Goal: Task Accomplishment & Management: Manage account settings

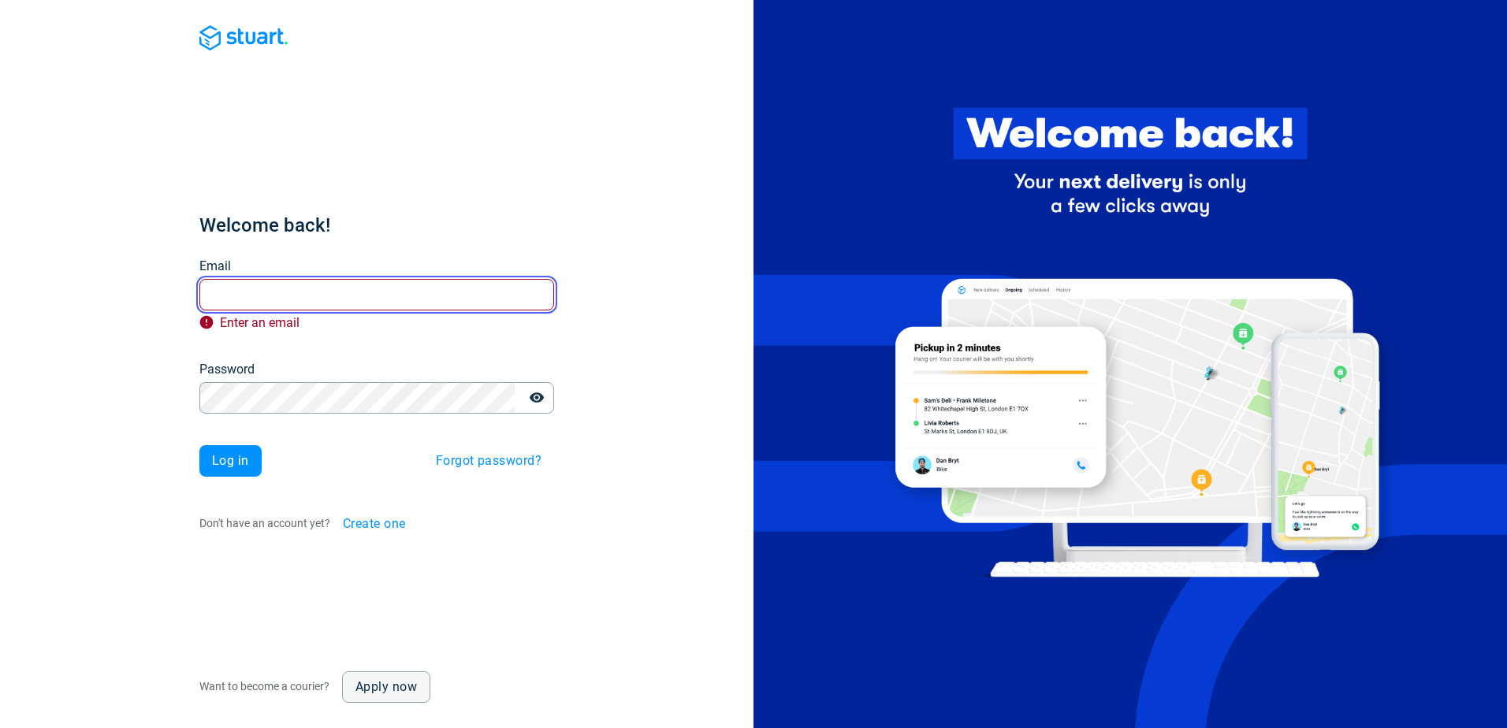
paste input "[EMAIL_ADDRESS][DOMAIN_NAME]"
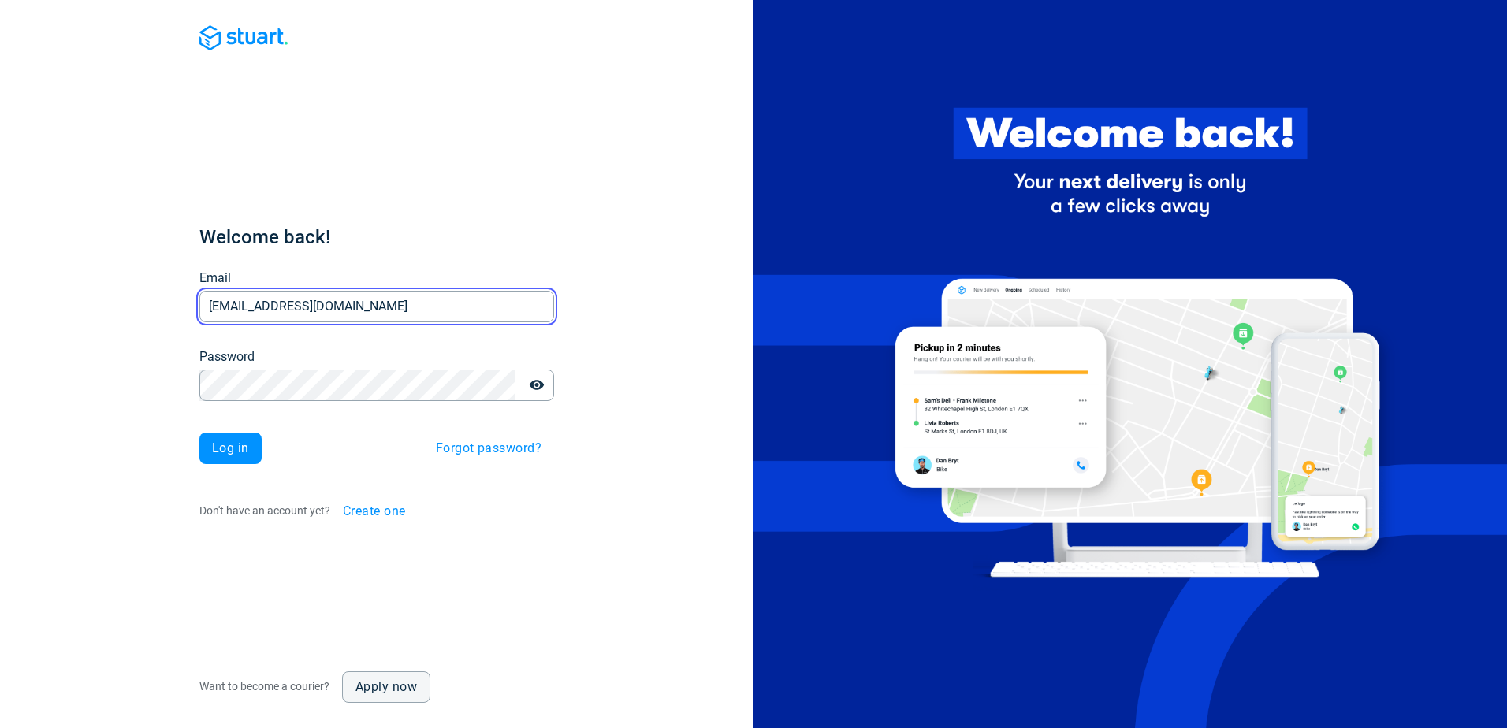
type input "[EMAIL_ADDRESS][DOMAIN_NAME]"
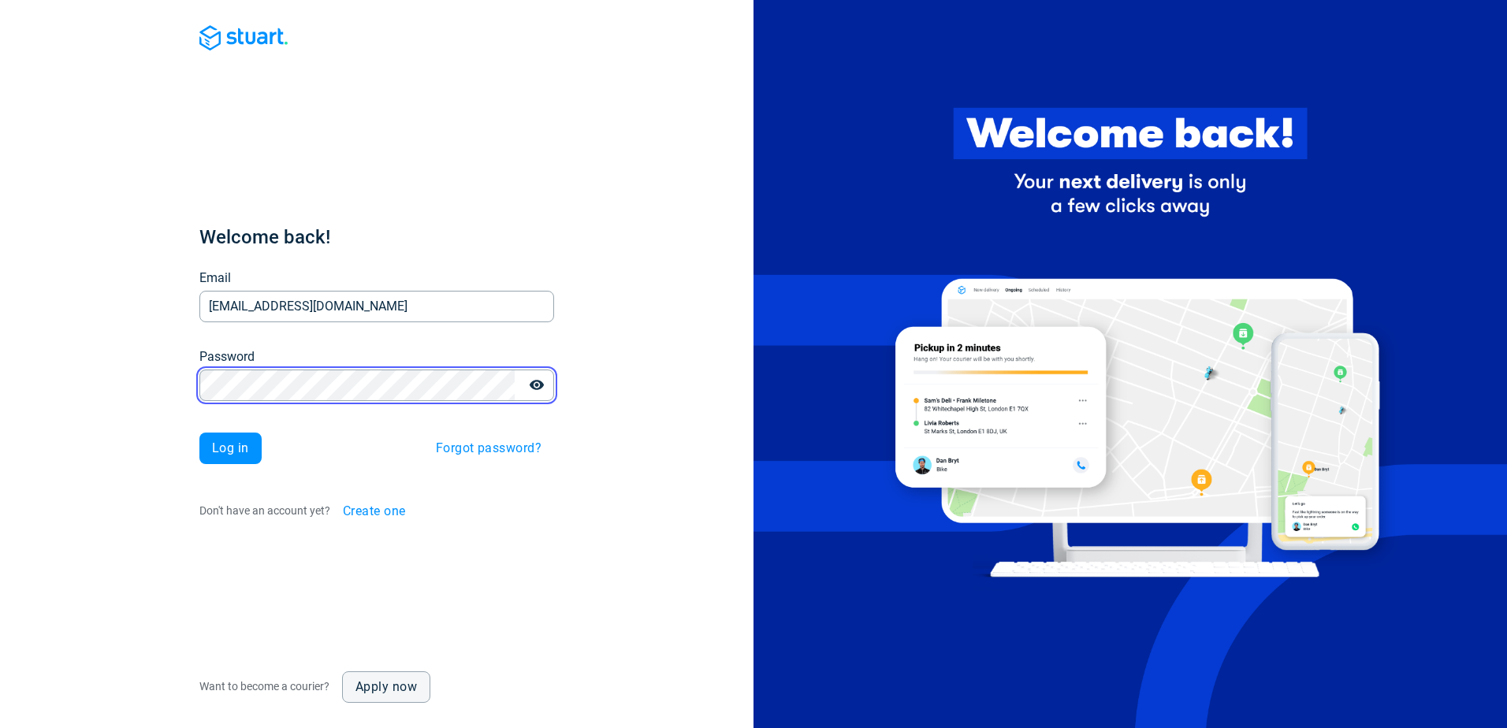
click at [199, 433] on button "Log in" at bounding box center [230, 449] width 62 height 32
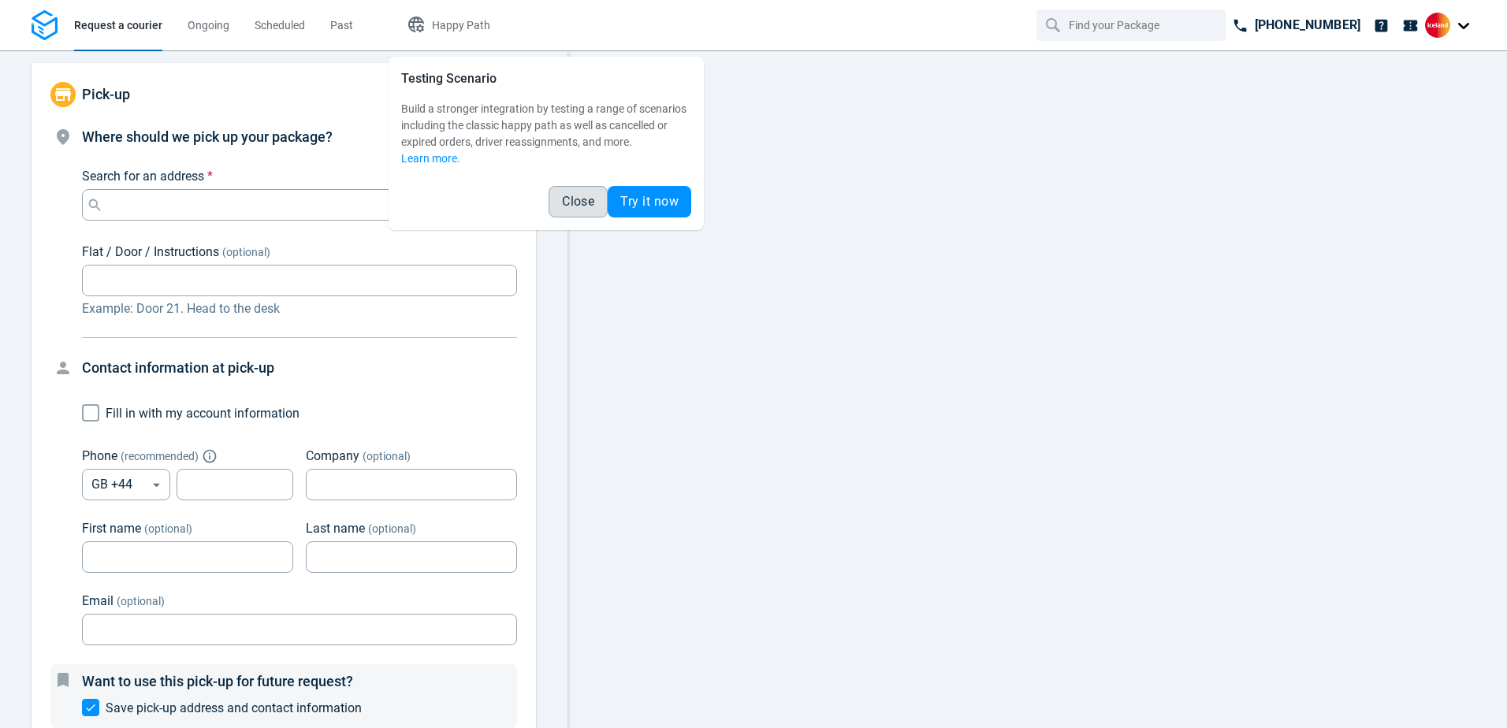
type input "10:00:00-12:00:00-188"
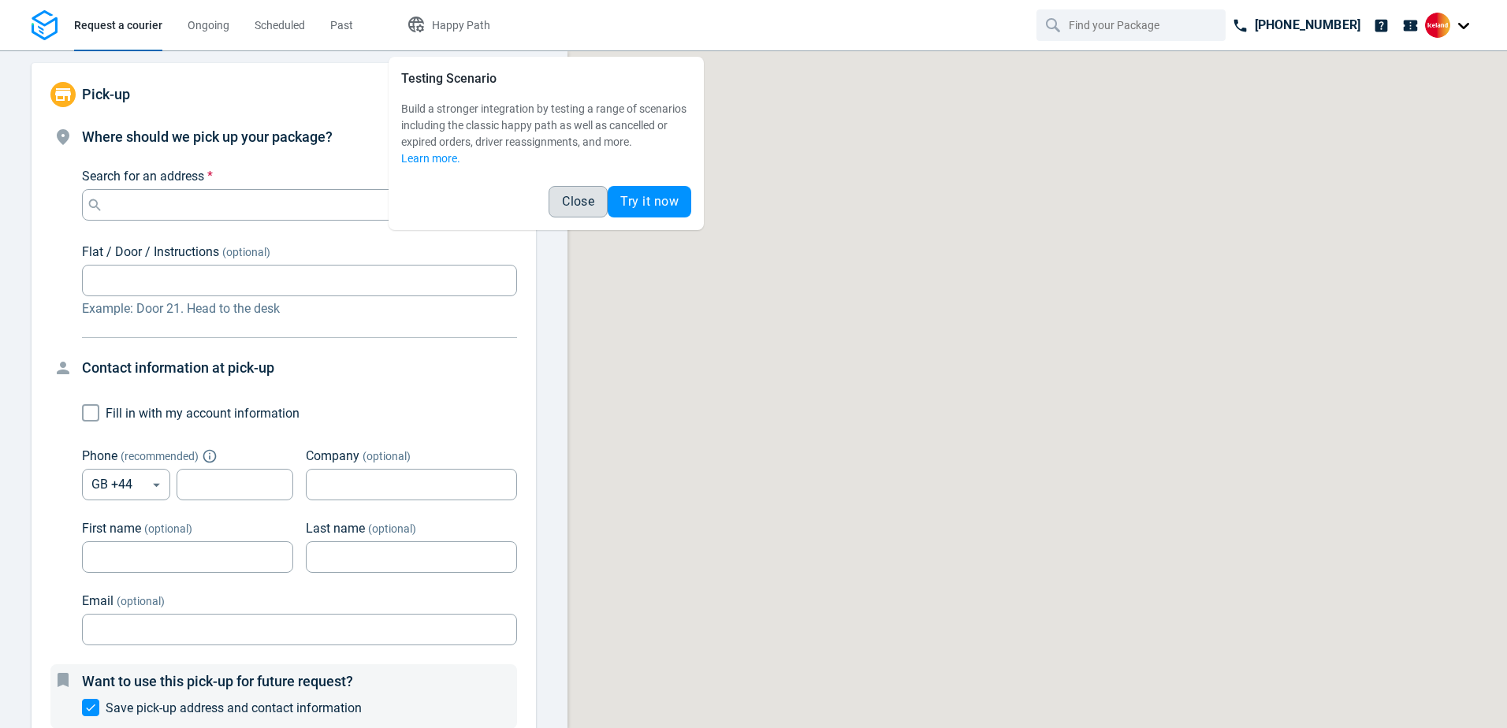
click at [571, 206] on span "Close" at bounding box center [578, 202] width 32 height 13
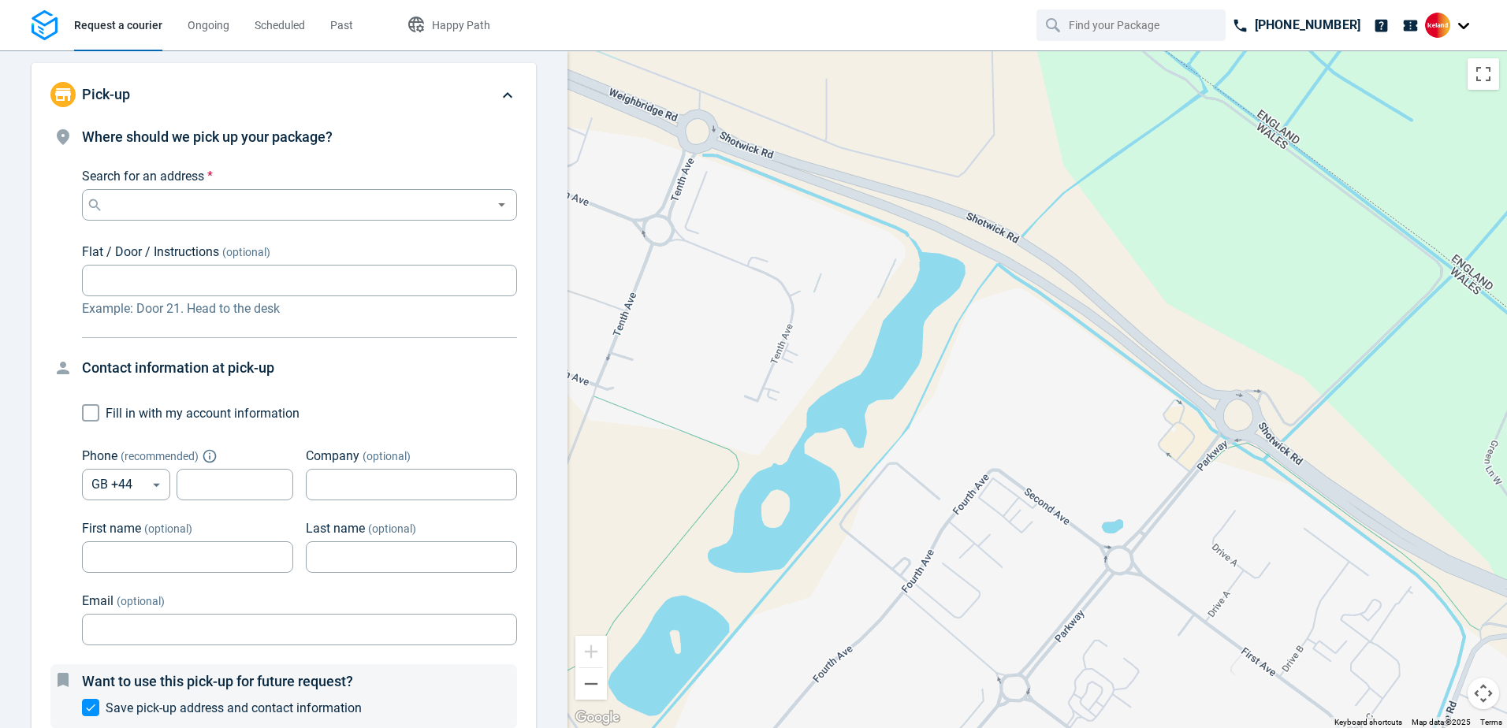
click at [1457, 28] on div at bounding box center [1450, 25] width 50 height 25
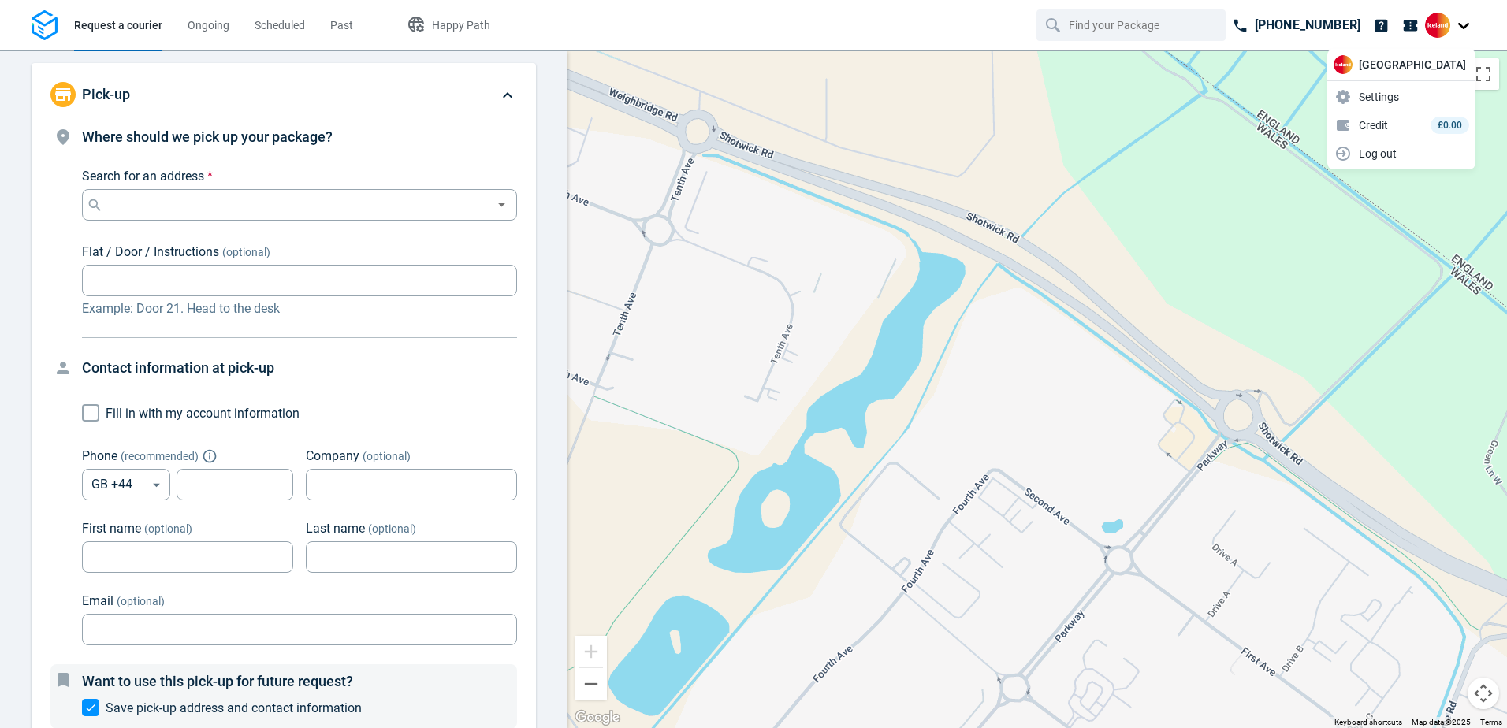
click at [1399, 92] on span "Settings" at bounding box center [1379, 97] width 40 height 17
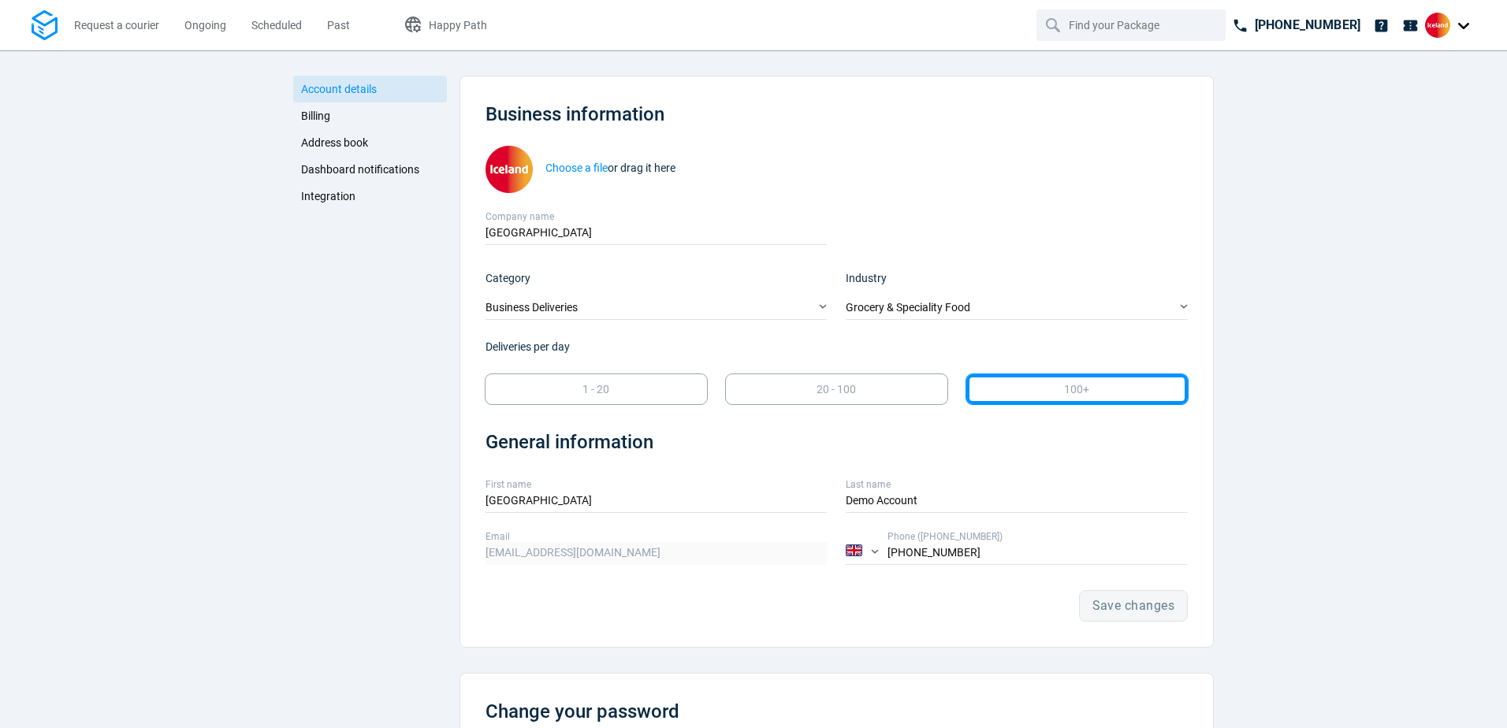
click at [330, 188] on link "Integration" at bounding box center [370, 196] width 154 height 27
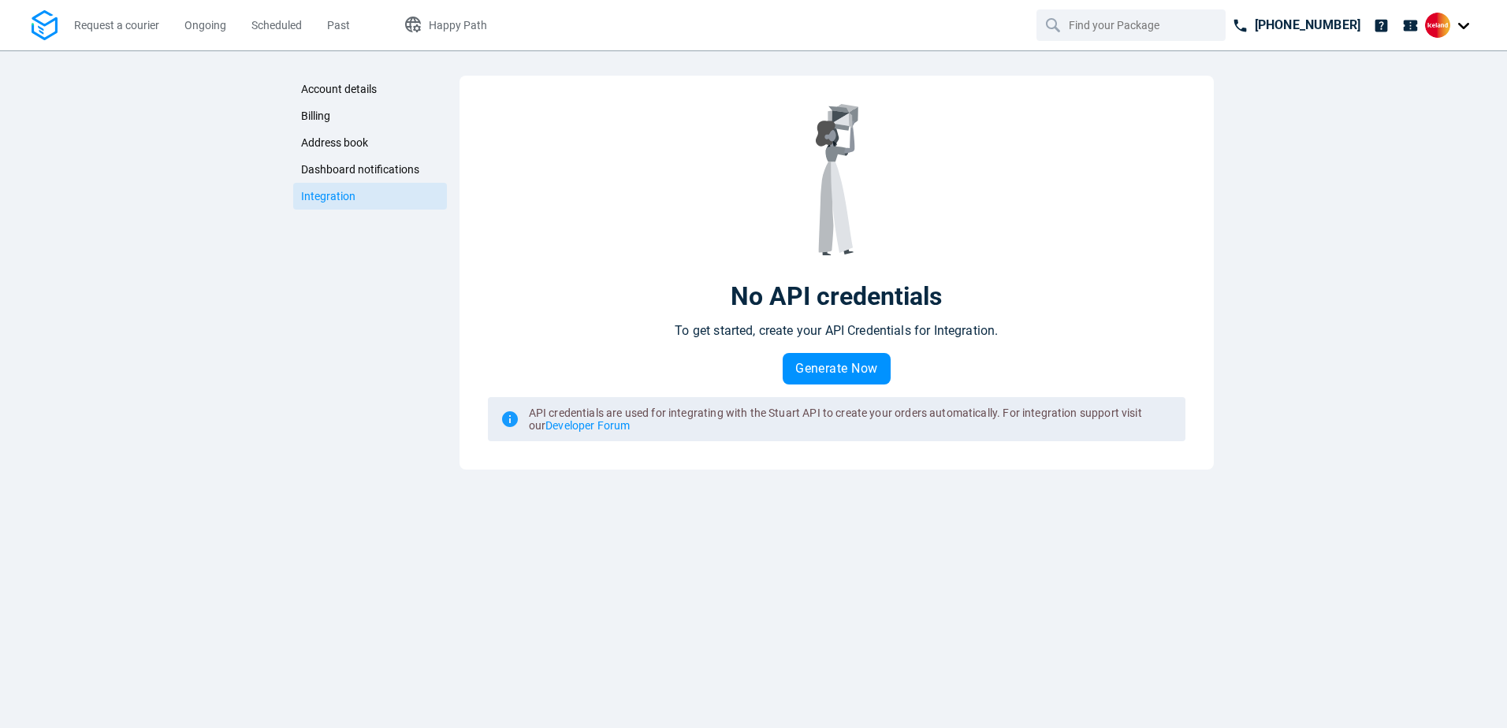
click at [335, 169] on span "Dashboard notifications" at bounding box center [360, 169] width 118 height 13
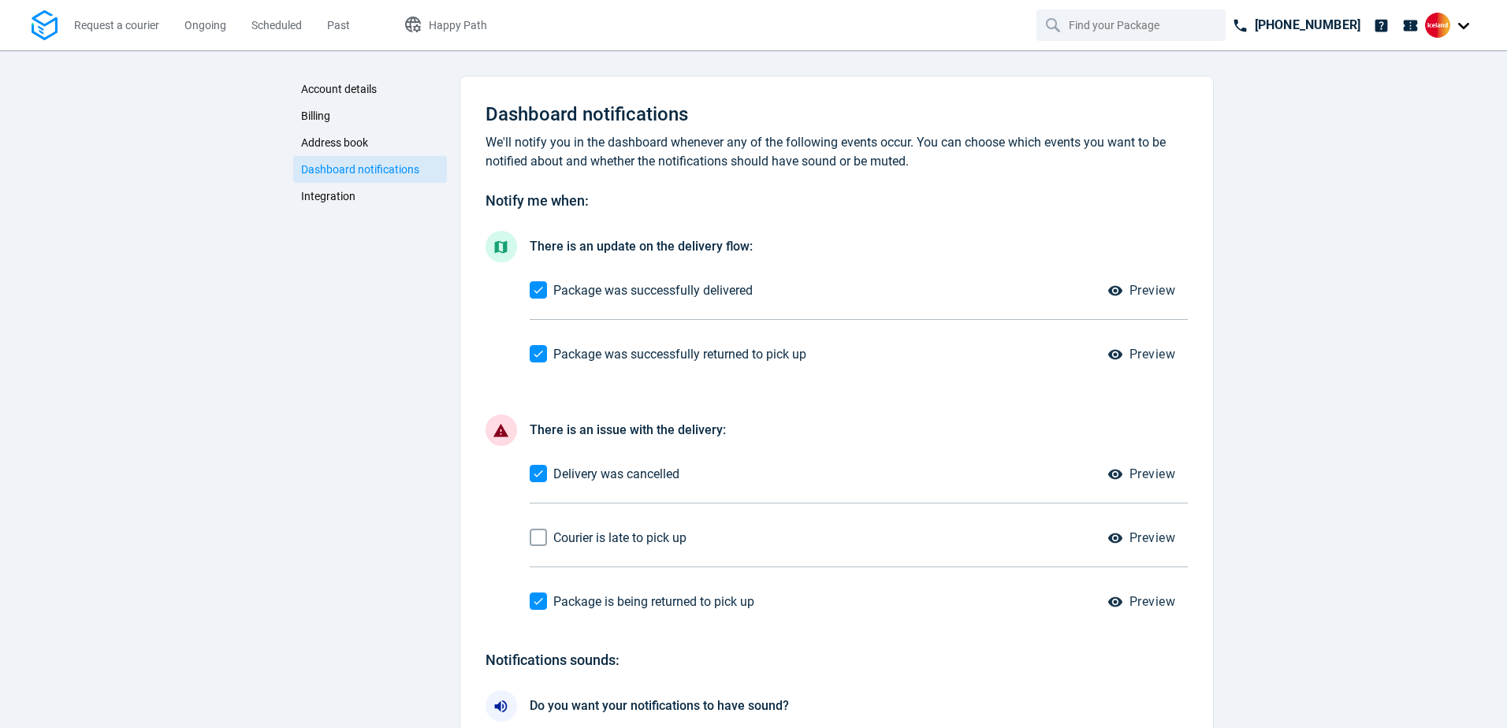
click at [324, 131] on link "Address book" at bounding box center [370, 142] width 154 height 27
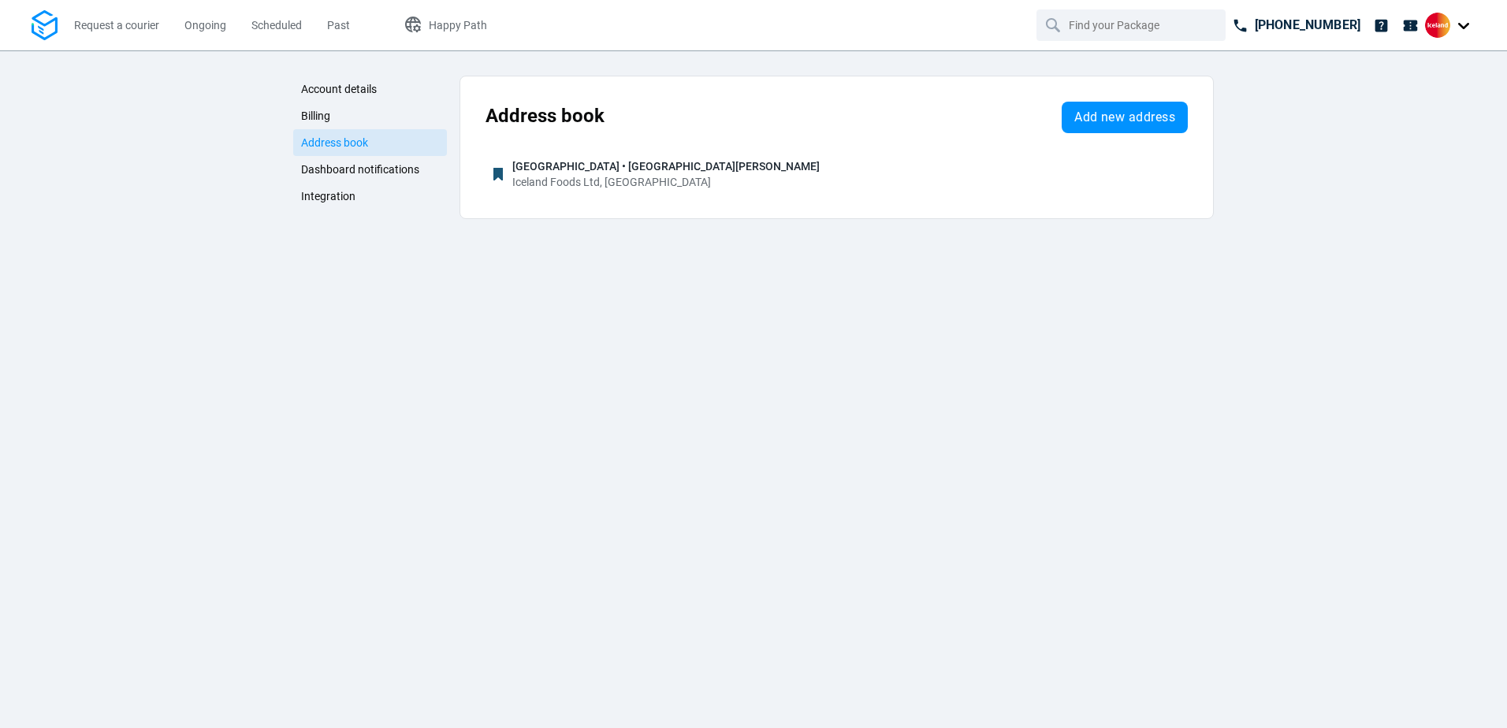
click at [311, 112] on span "Billing" at bounding box center [315, 116] width 29 height 13
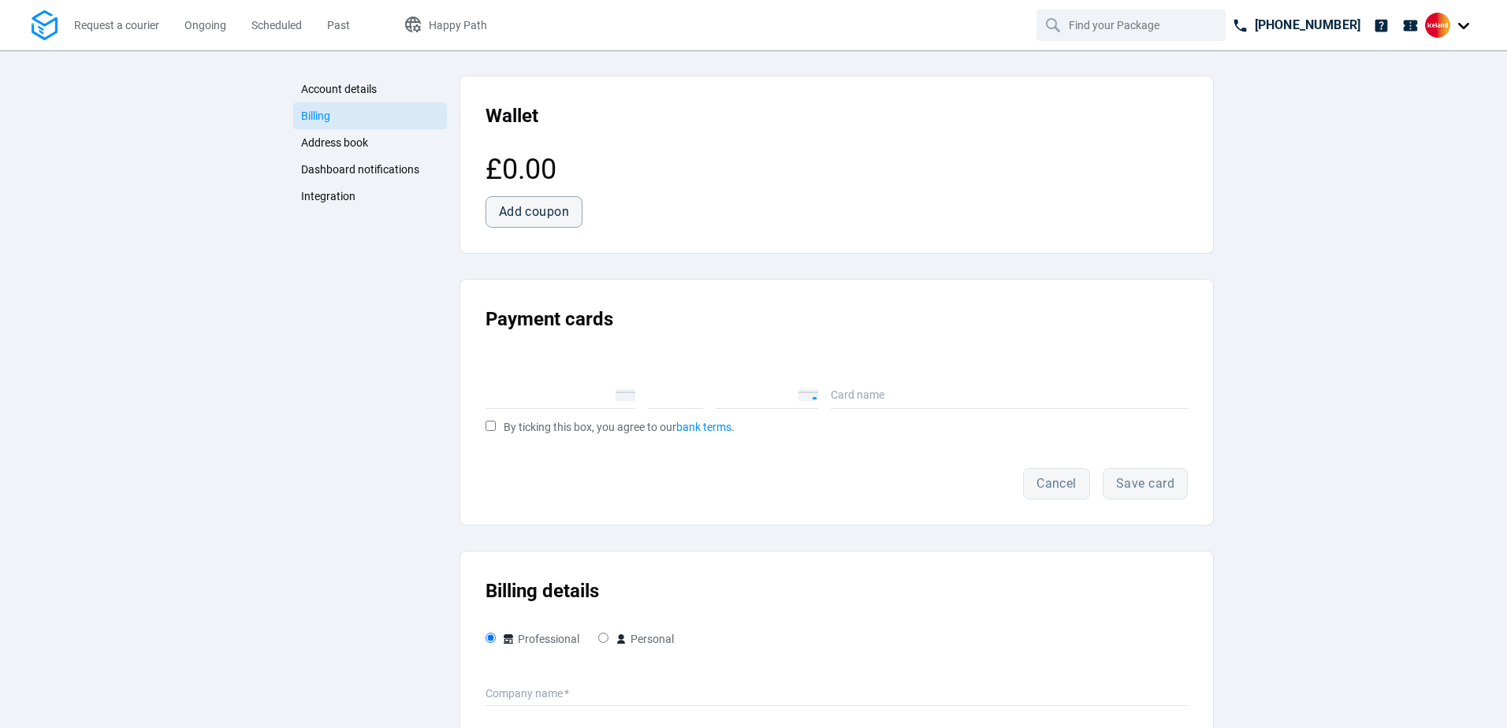
click at [318, 89] on span "Account details" at bounding box center [339, 89] width 76 height 13
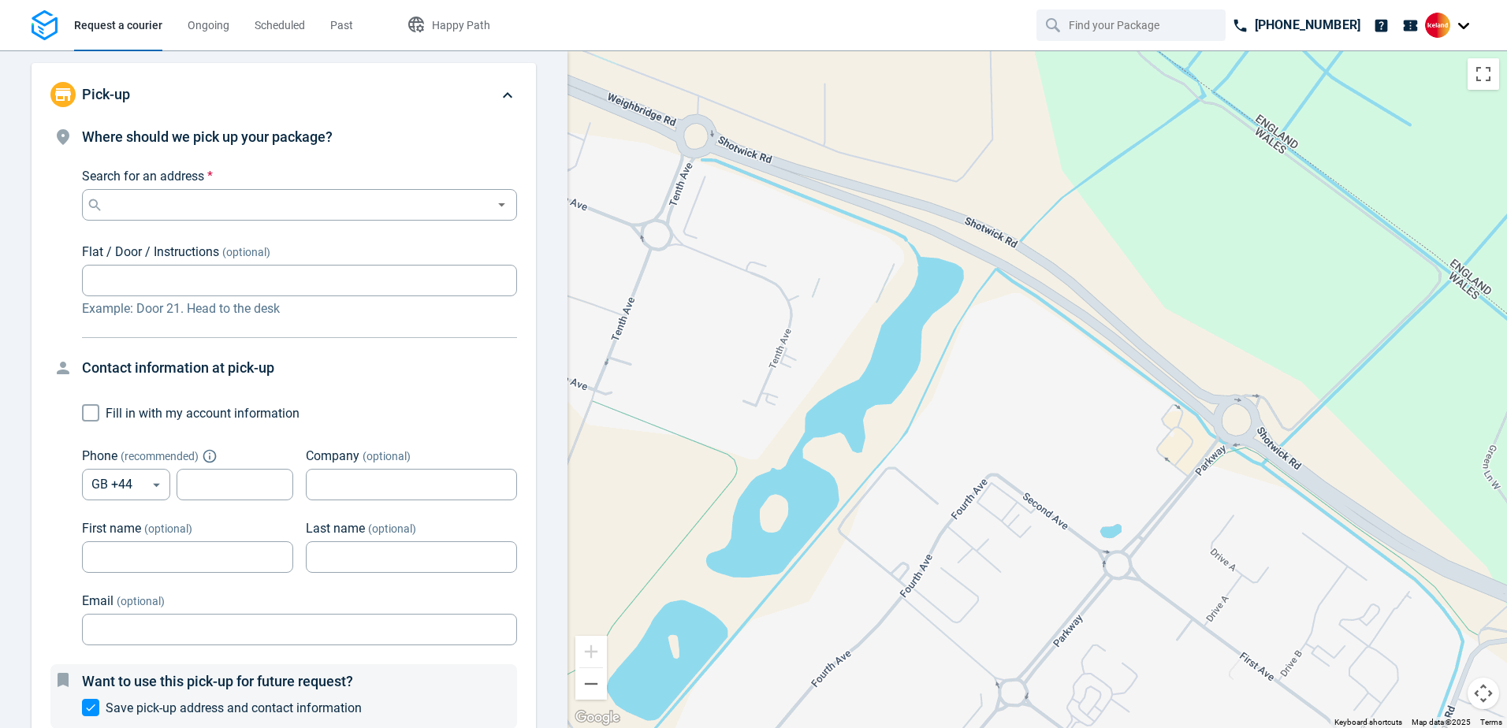
click at [1445, 27] on img at bounding box center [1437, 25] width 25 height 25
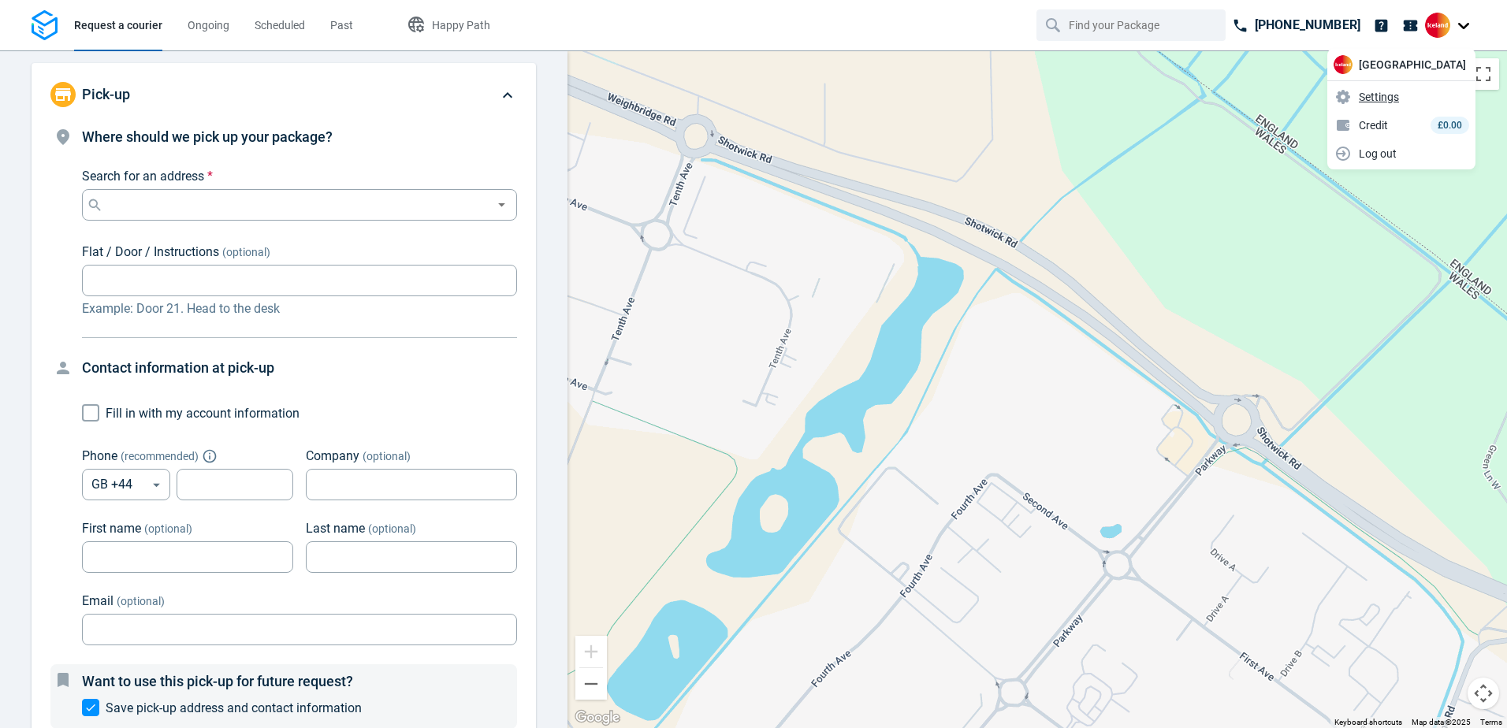
click at [1391, 96] on span "Settings" at bounding box center [1379, 97] width 40 height 17
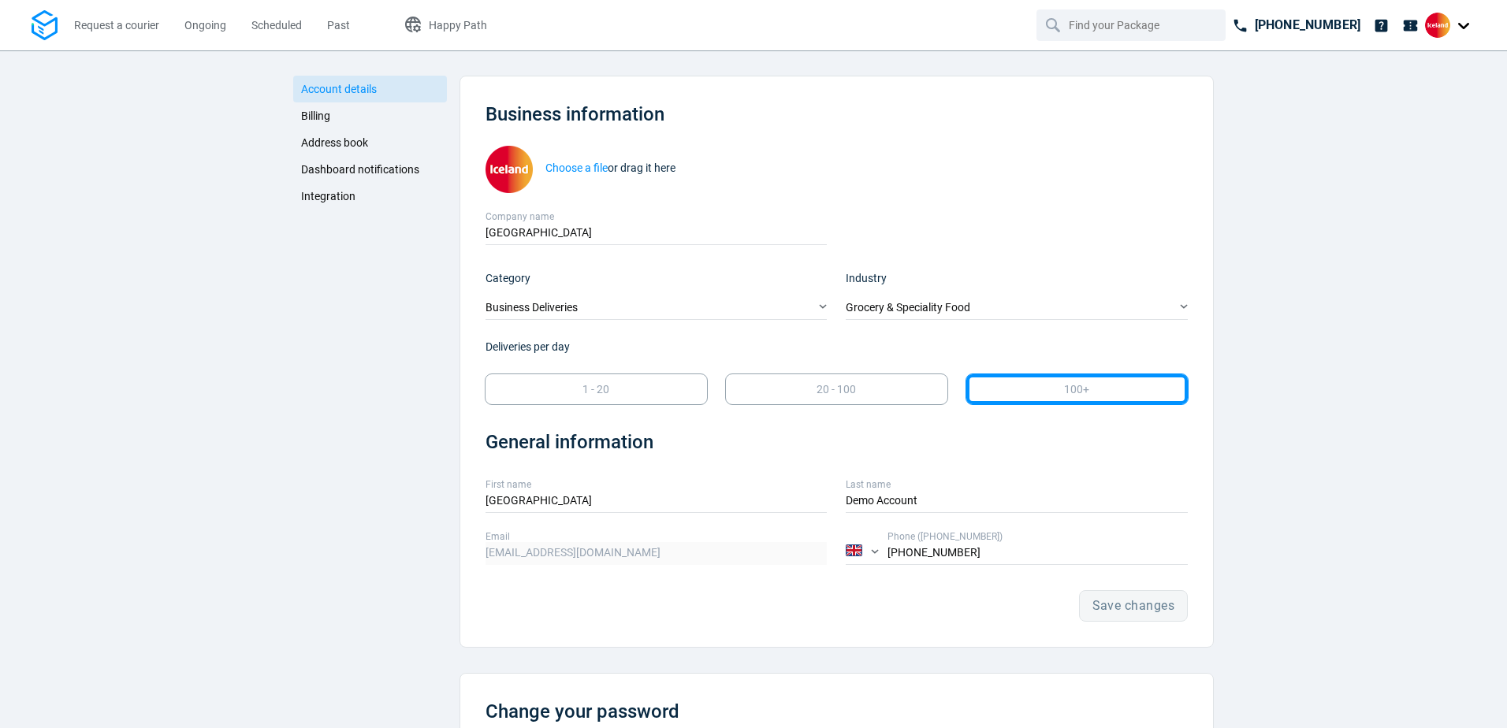
click at [338, 145] on span "Address book" at bounding box center [334, 142] width 67 height 13
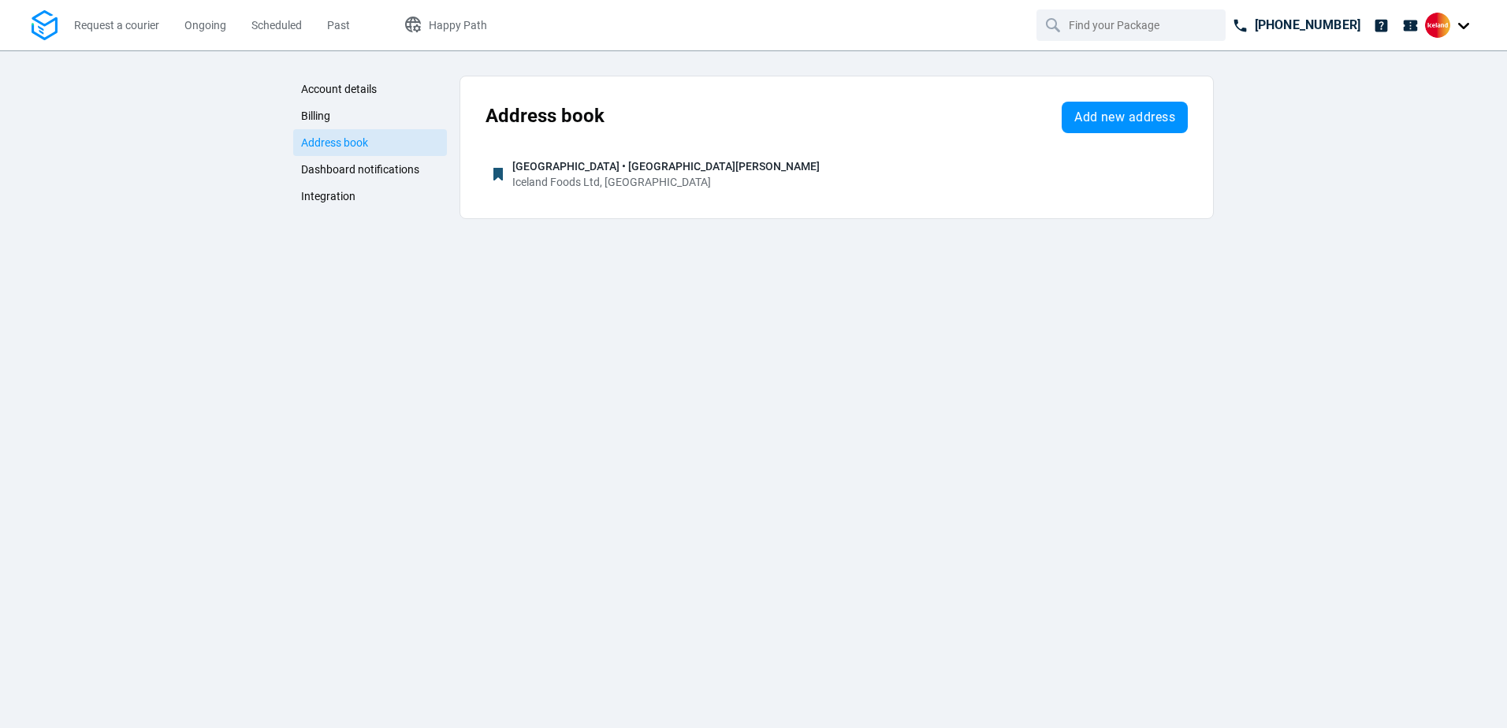
click at [309, 118] on span "Billing" at bounding box center [315, 116] width 29 height 13
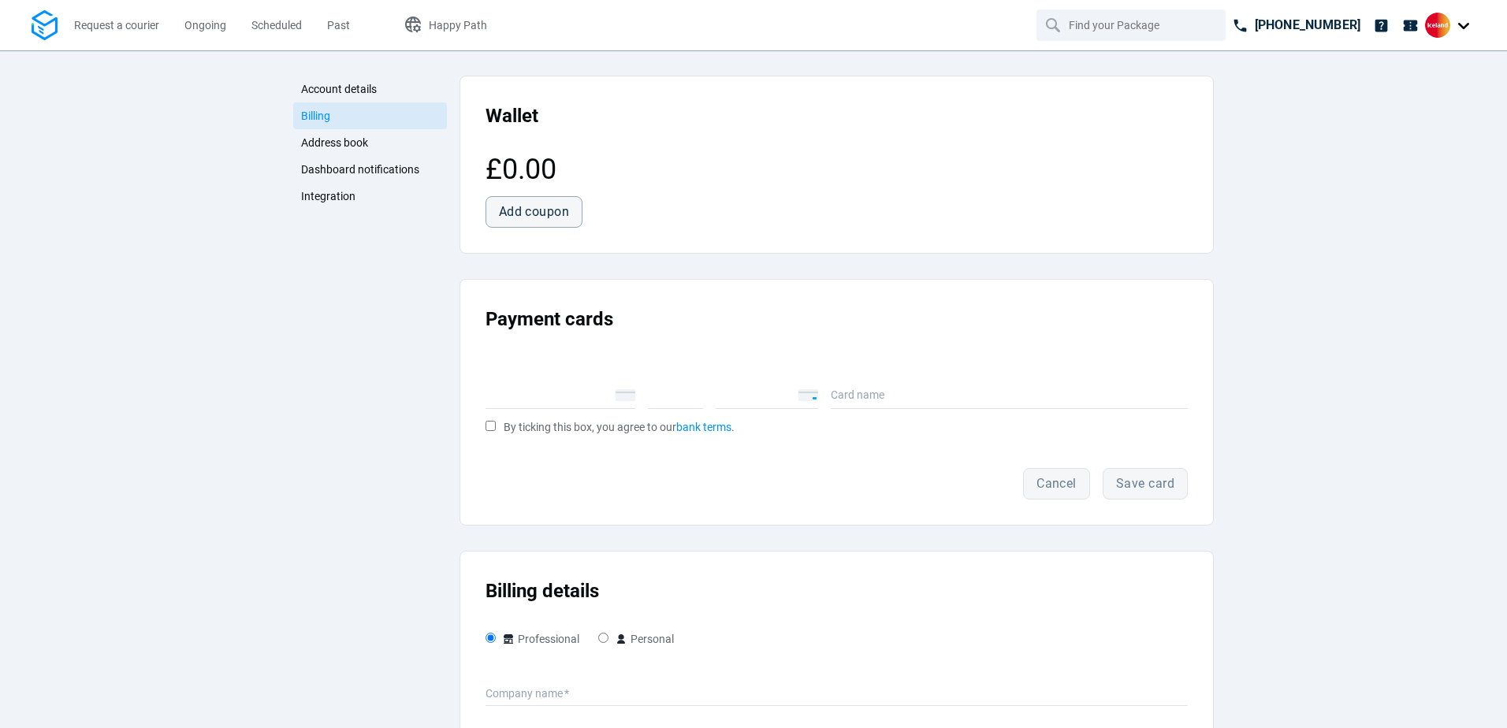
click at [326, 91] on span "Account details" at bounding box center [339, 89] width 76 height 13
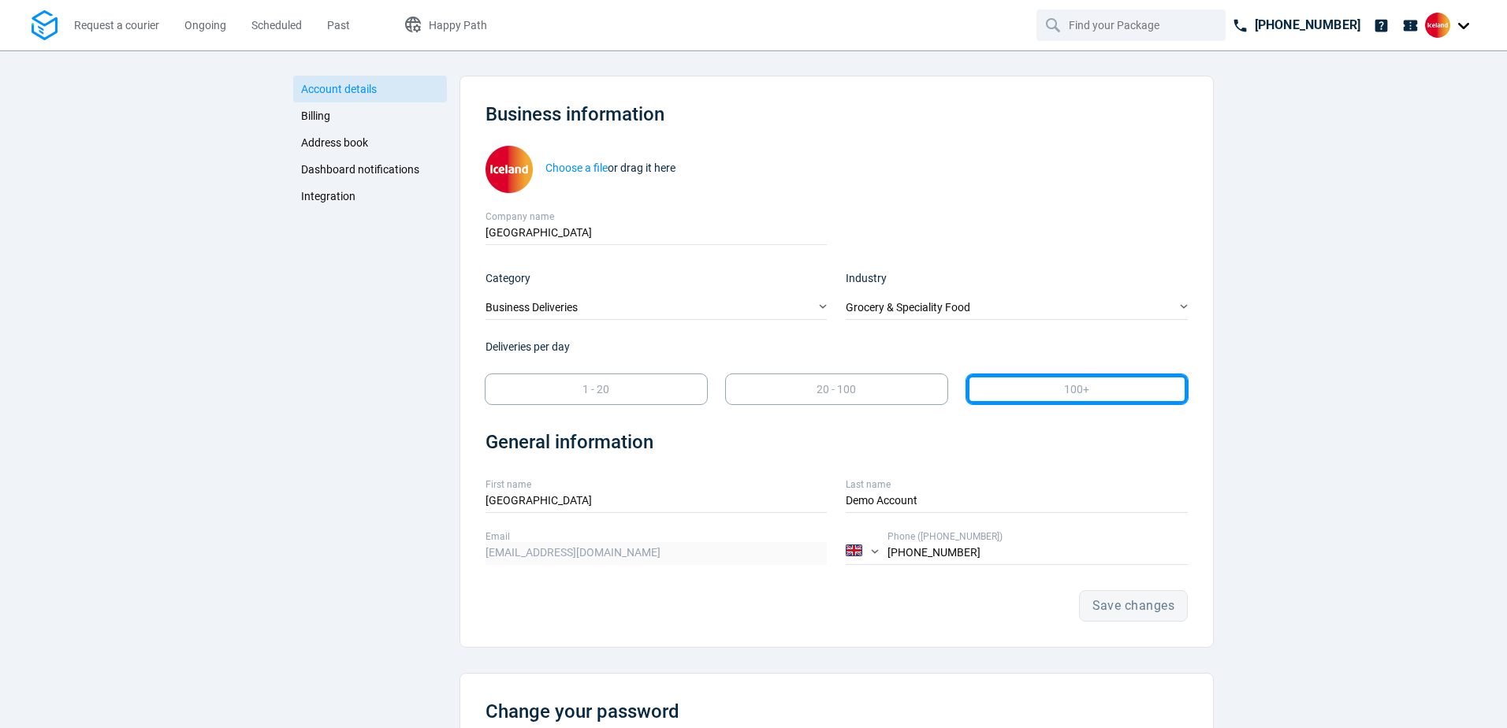
click at [342, 166] on span "Dashboard notifications" at bounding box center [360, 169] width 118 height 13
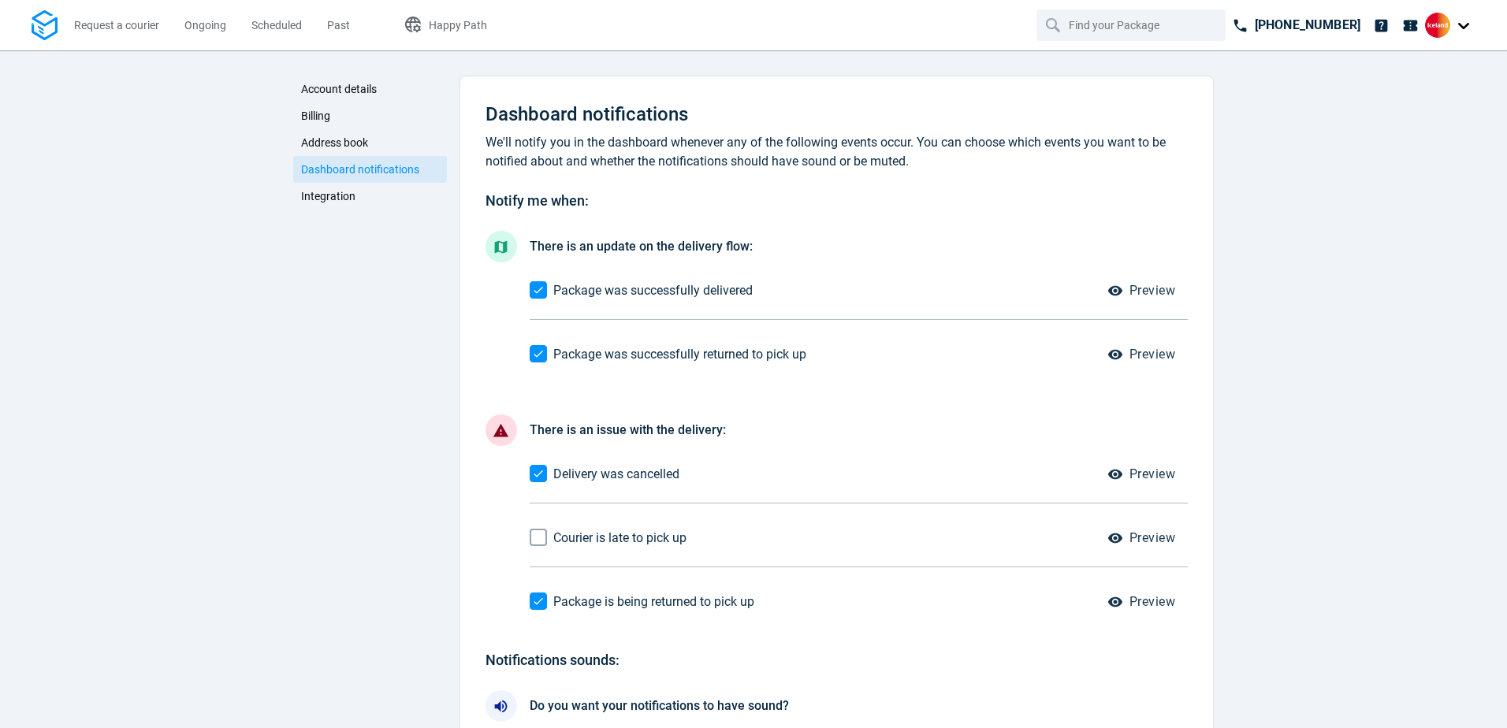
click at [334, 190] on link "Integration" at bounding box center [370, 196] width 154 height 27
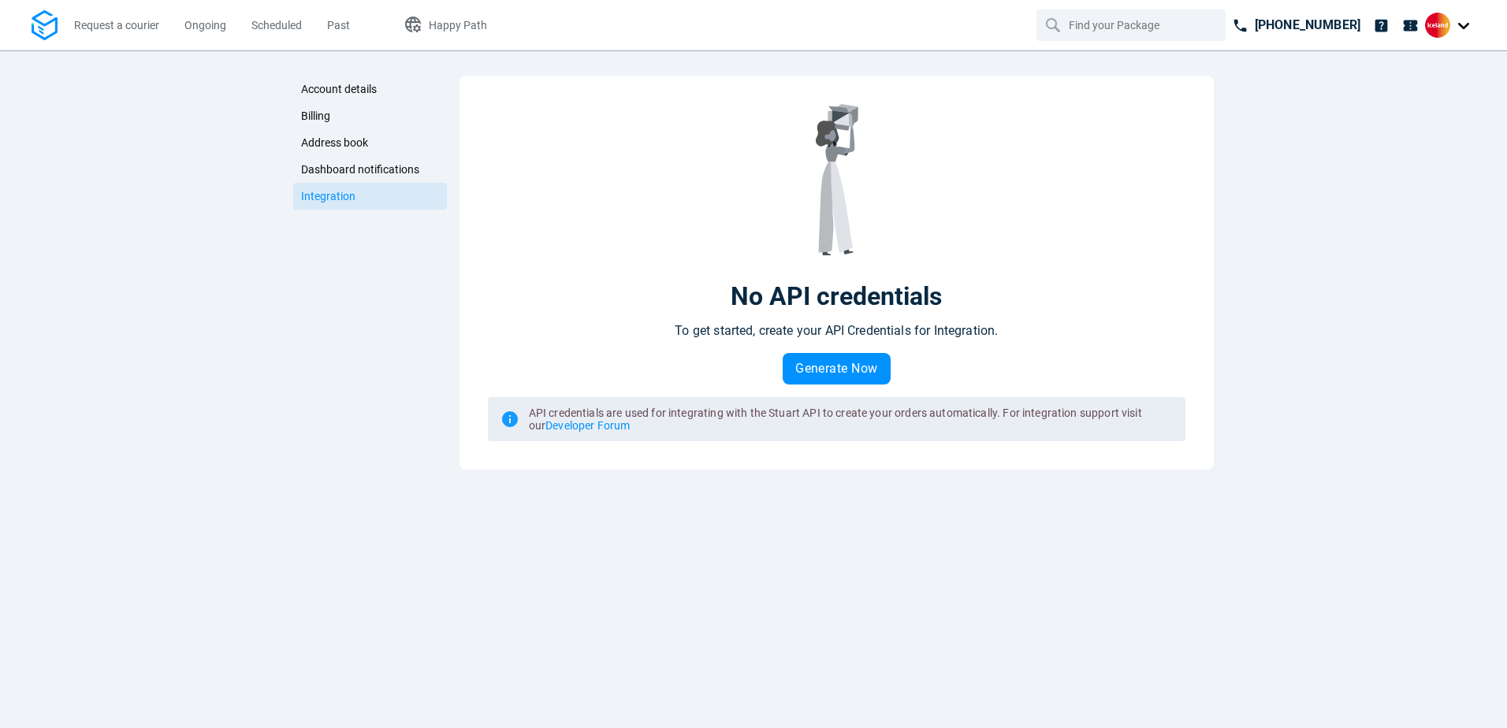
click at [333, 86] on span "Account details" at bounding box center [339, 89] width 76 height 13
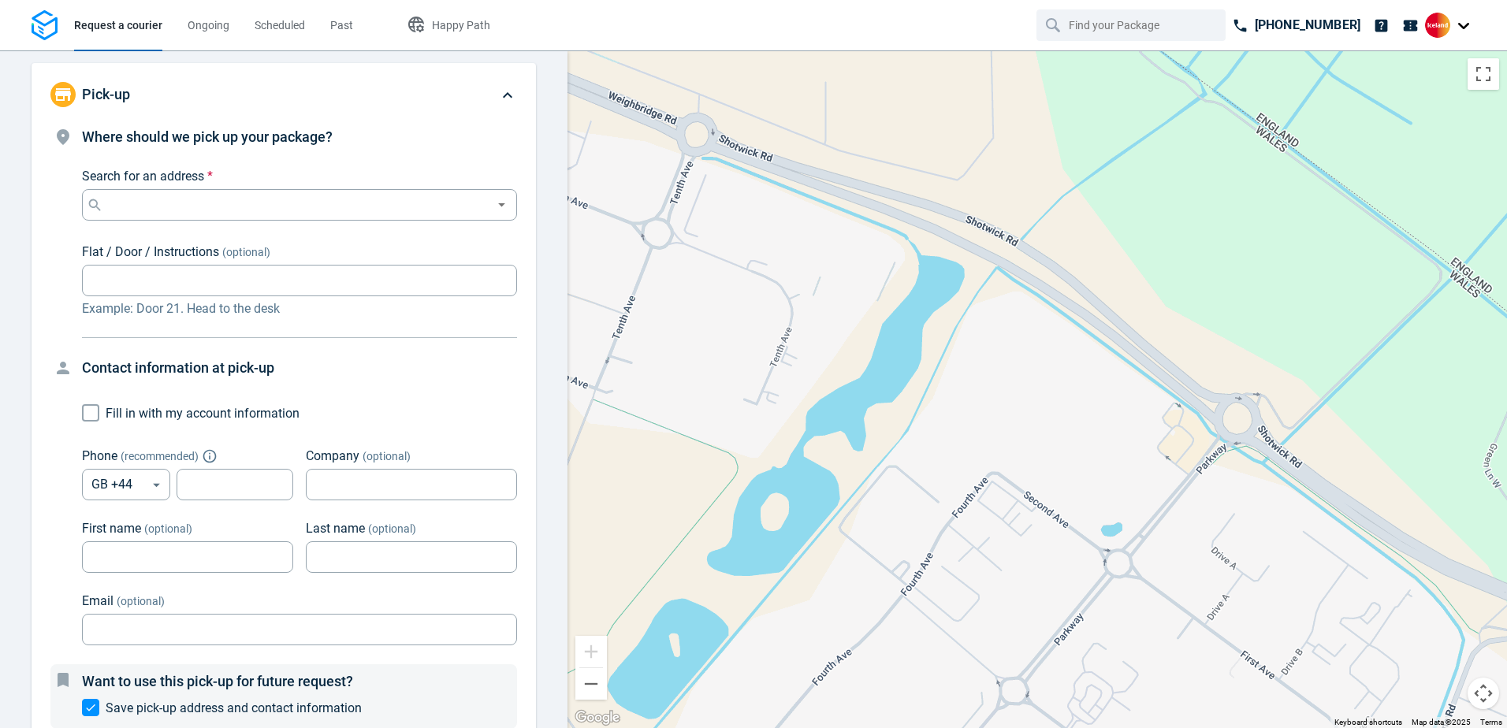
click at [1454, 30] on div at bounding box center [1450, 25] width 50 height 25
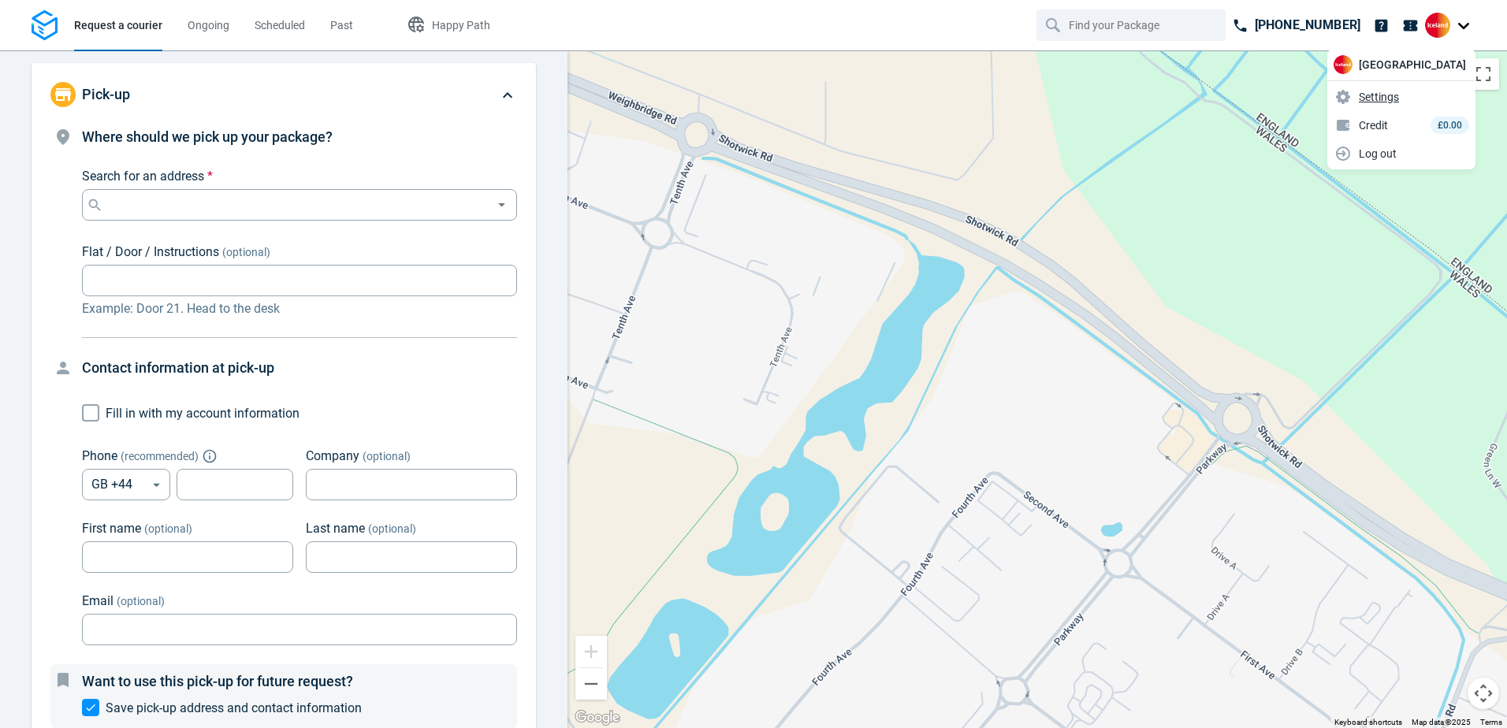
click at [1399, 99] on span "Settings" at bounding box center [1379, 97] width 40 height 17
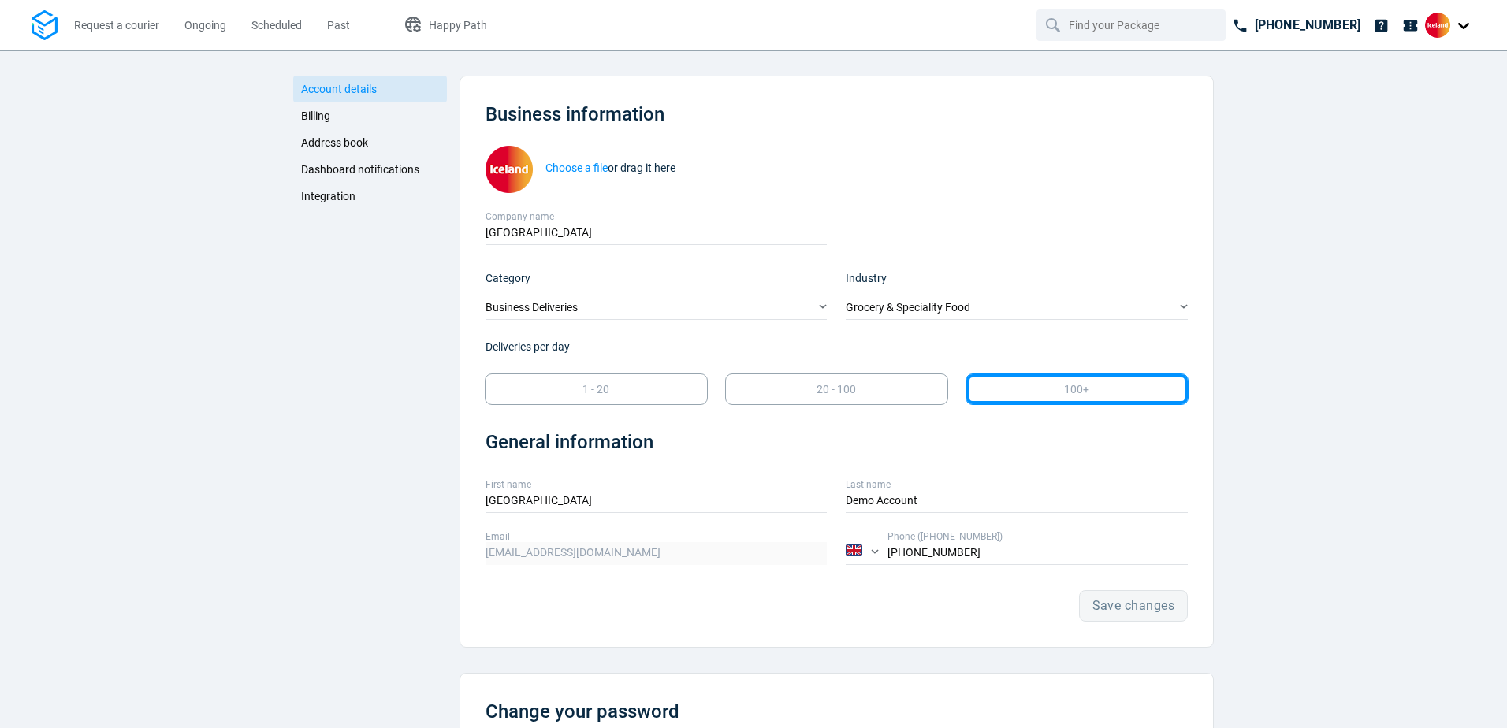
click at [302, 111] on span "Billing" at bounding box center [315, 116] width 29 height 13
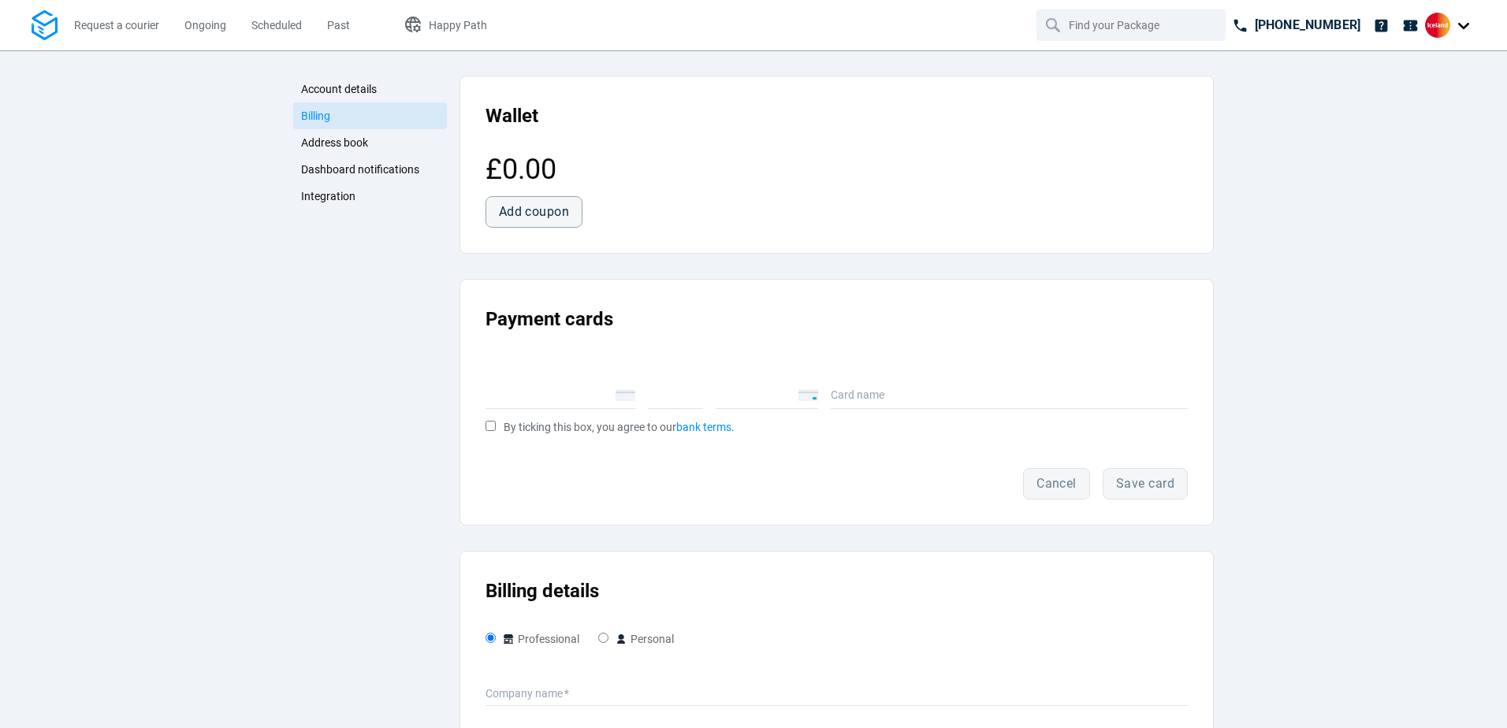
click at [323, 161] on link "Dashboard notifications" at bounding box center [370, 169] width 154 height 27
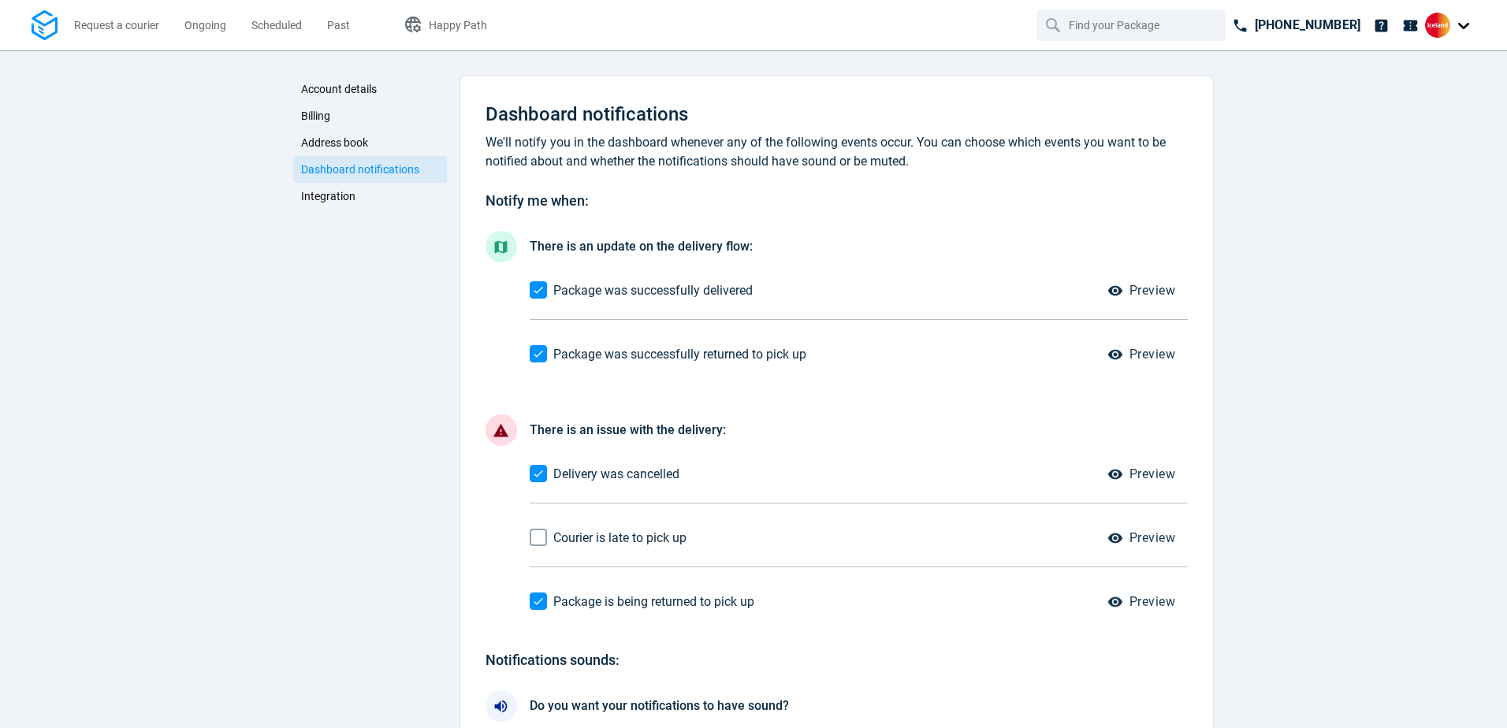
click at [332, 195] on span "Integration" at bounding box center [328, 196] width 54 height 13
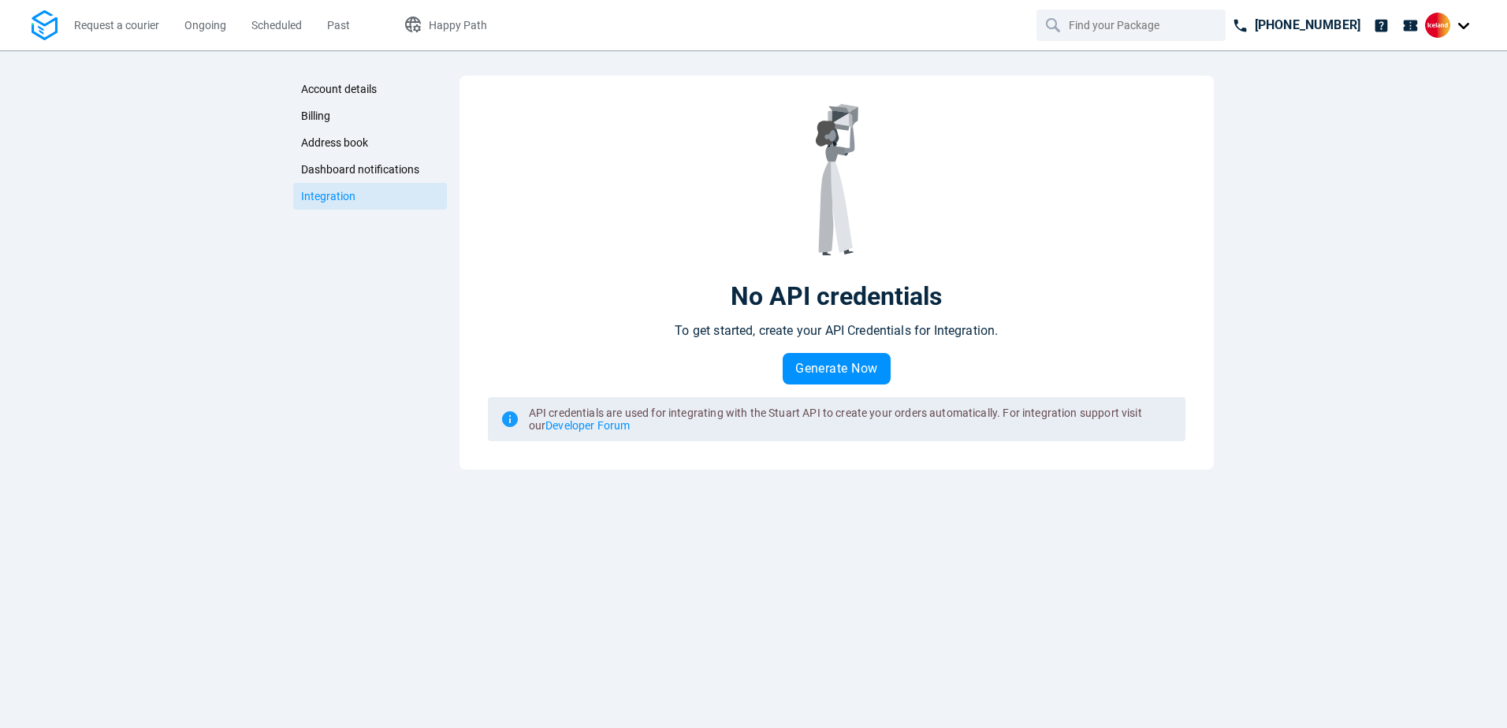
click at [329, 140] on span "Address book" at bounding box center [334, 142] width 67 height 13
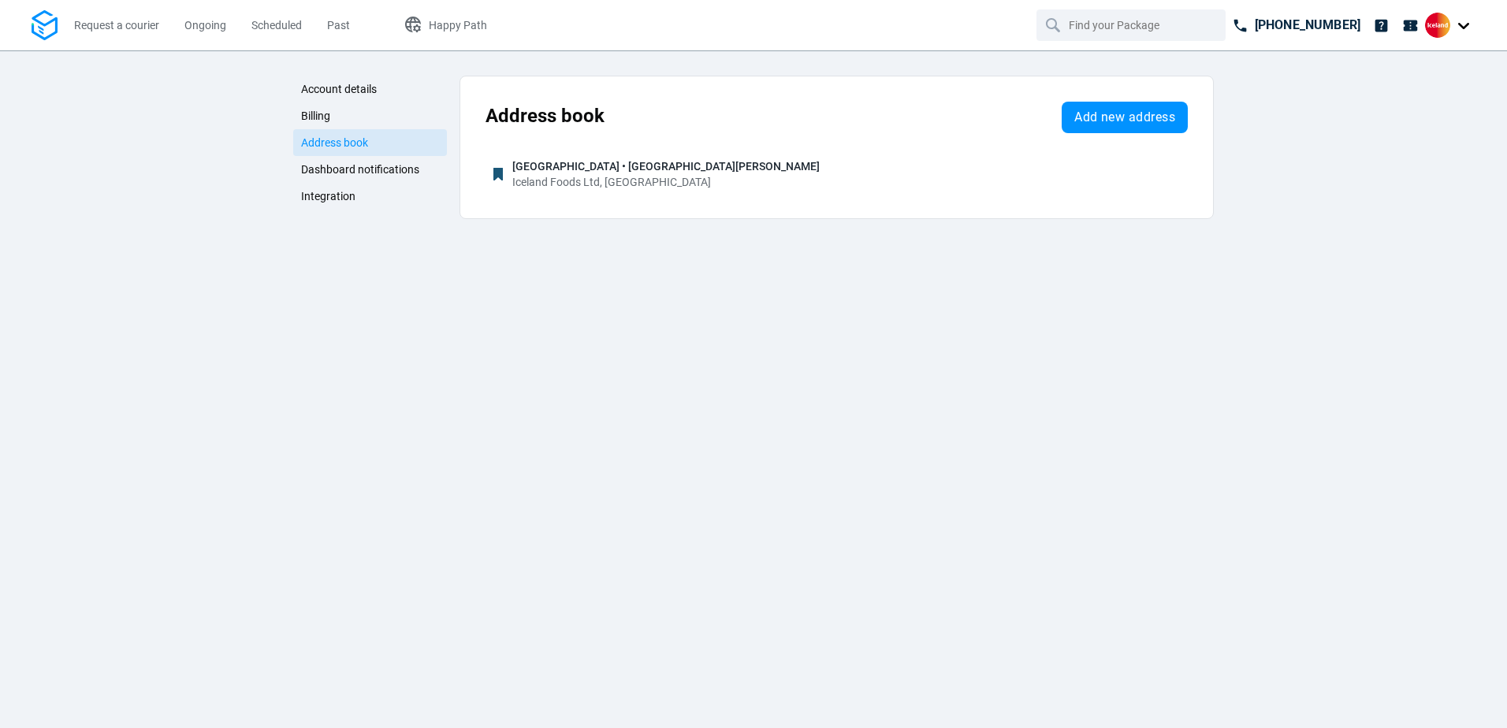
click at [321, 91] on span "Account details" at bounding box center [339, 89] width 76 height 13
click at [365, 85] on span "Account details" at bounding box center [339, 89] width 76 height 13
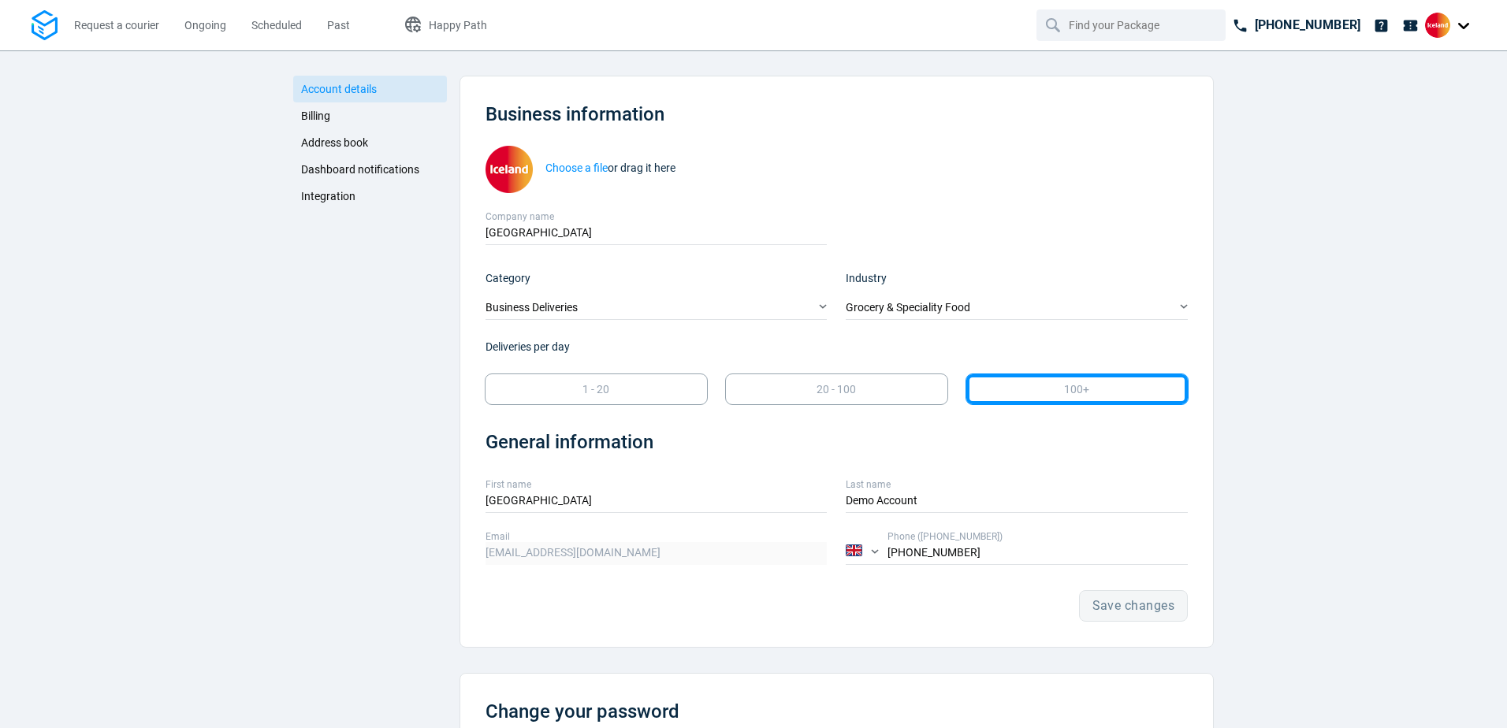
click at [363, 166] on span "Dashboard notifications" at bounding box center [360, 169] width 118 height 13
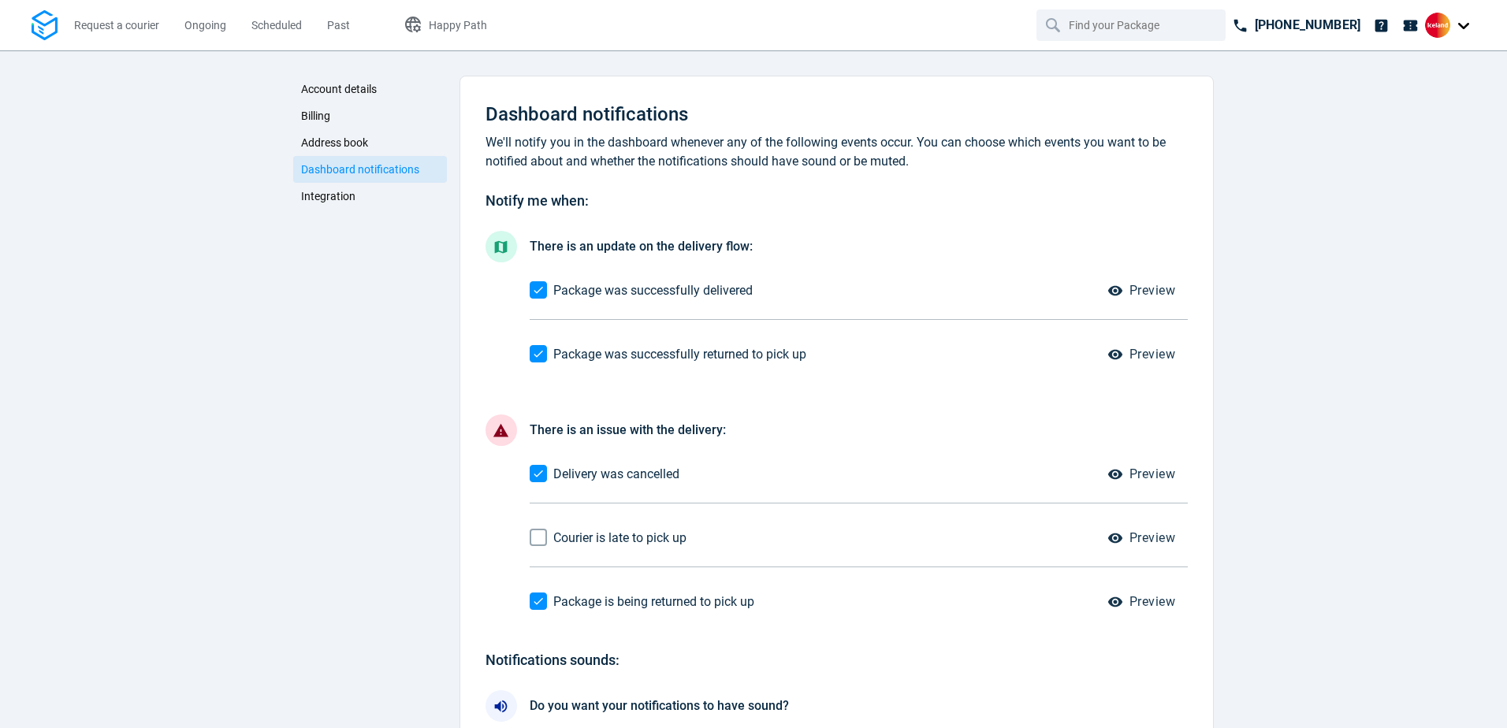
click at [345, 191] on span "Integration" at bounding box center [328, 196] width 54 height 13
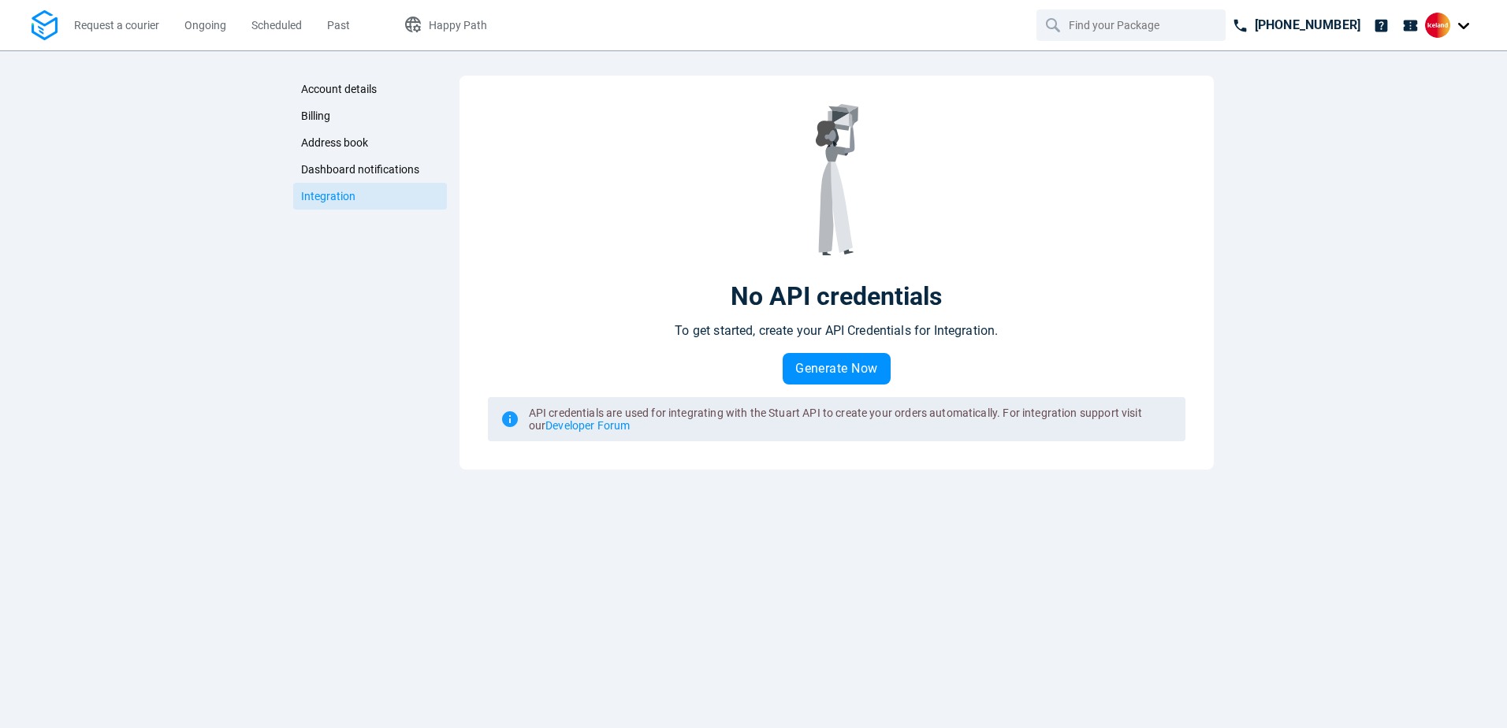
click at [348, 168] on span "Dashboard notifications" at bounding box center [360, 169] width 118 height 13
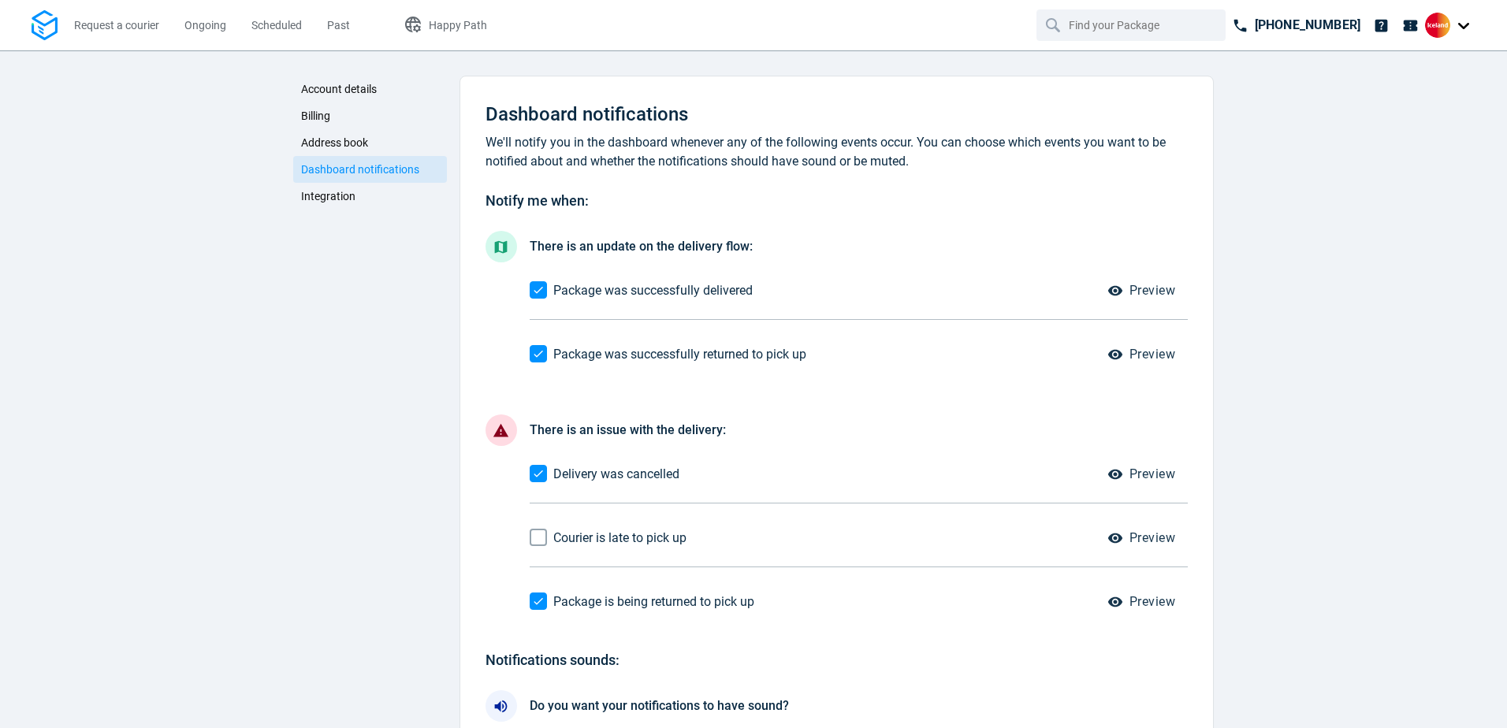
click at [338, 200] on span "Integration" at bounding box center [328, 196] width 54 height 13
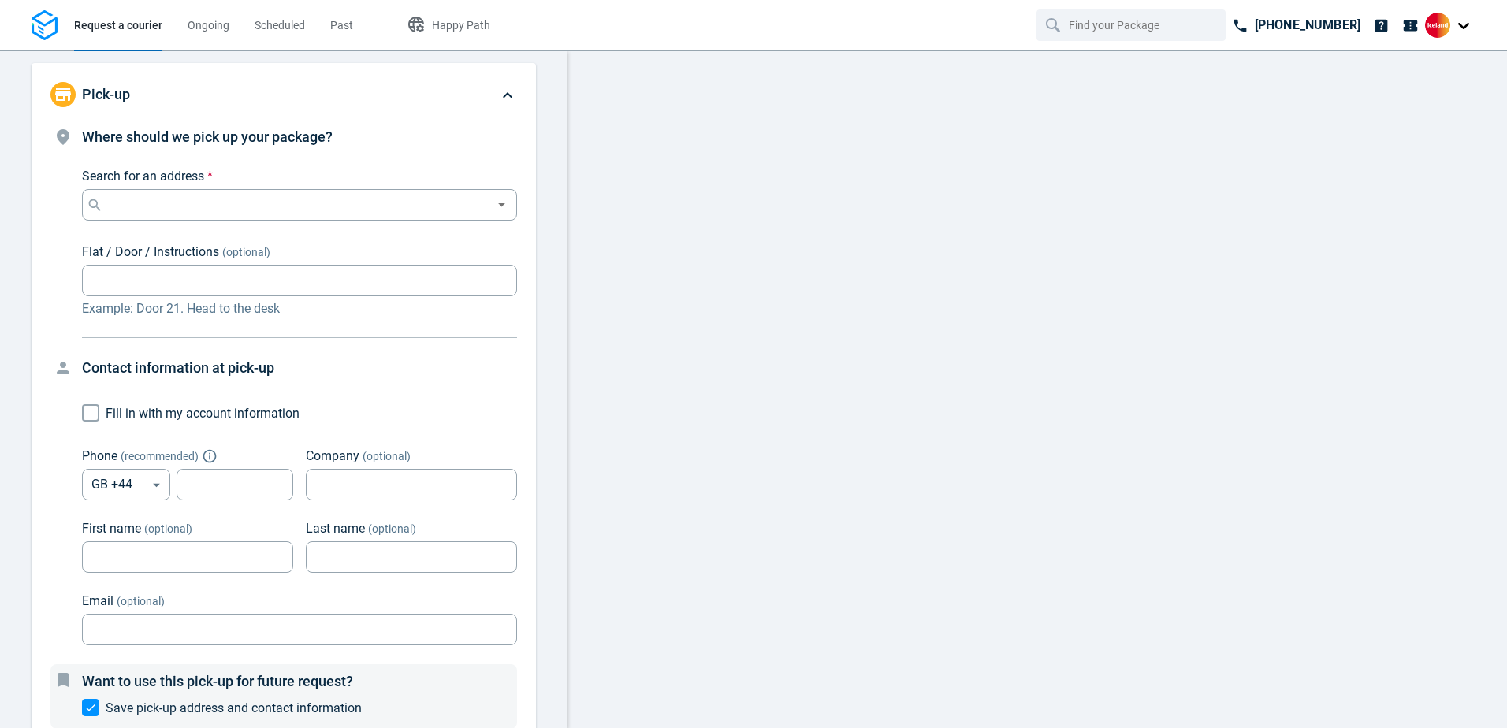
click at [1453, 32] on div at bounding box center [1450, 25] width 50 height 25
click at [1399, 95] on span "Settings" at bounding box center [1379, 97] width 40 height 17
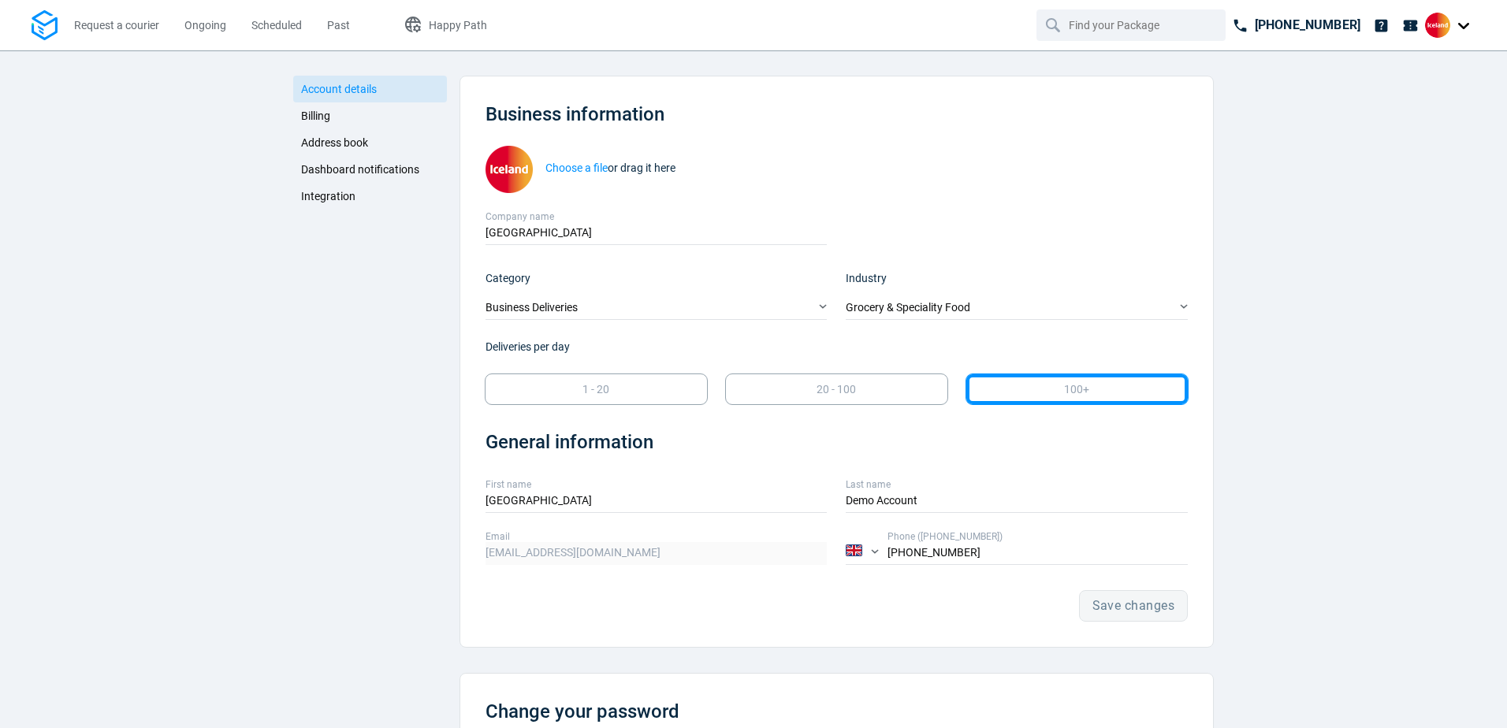
click at [345, 139] on span "Address book" at bounding box center [334, 142] width 67 height 13
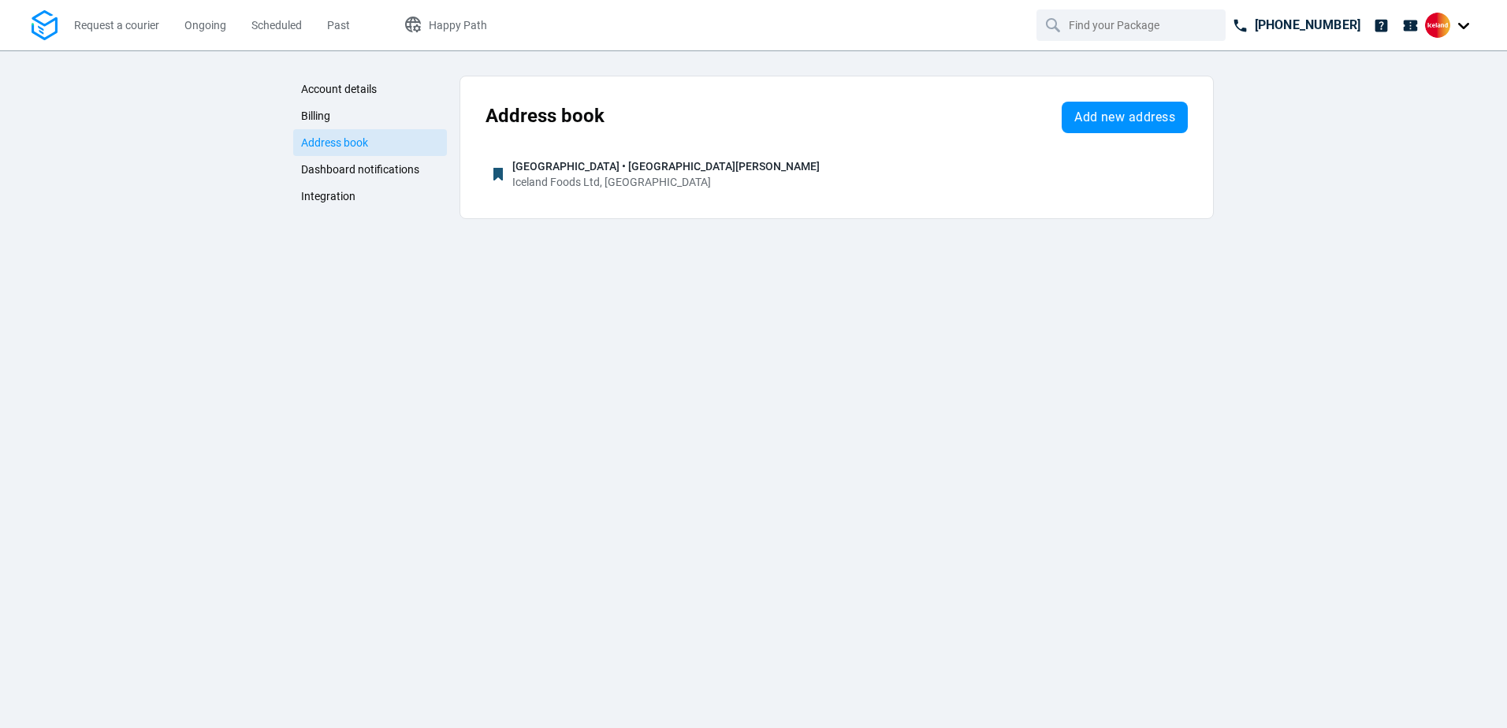
click at [344, 93] on span "Account details" at bounding box center [339, 89] width 76 height 13
click at [312, 115] on span "Billing" at bounding box center [315, 116] width 29 height 13
click at [336, 82] on link "Account details" at bounding box center [370, 89] width 154 height 27
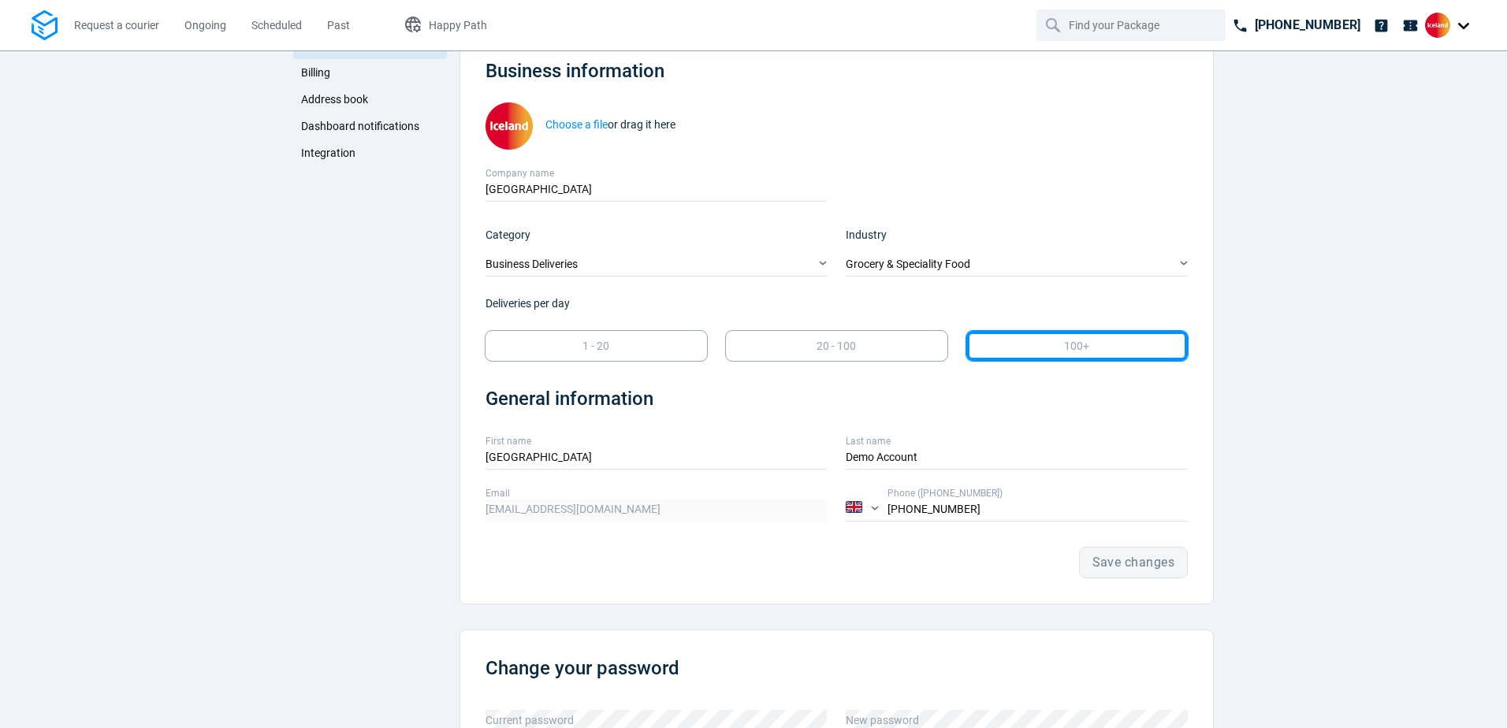
scroll to position [79, 0]
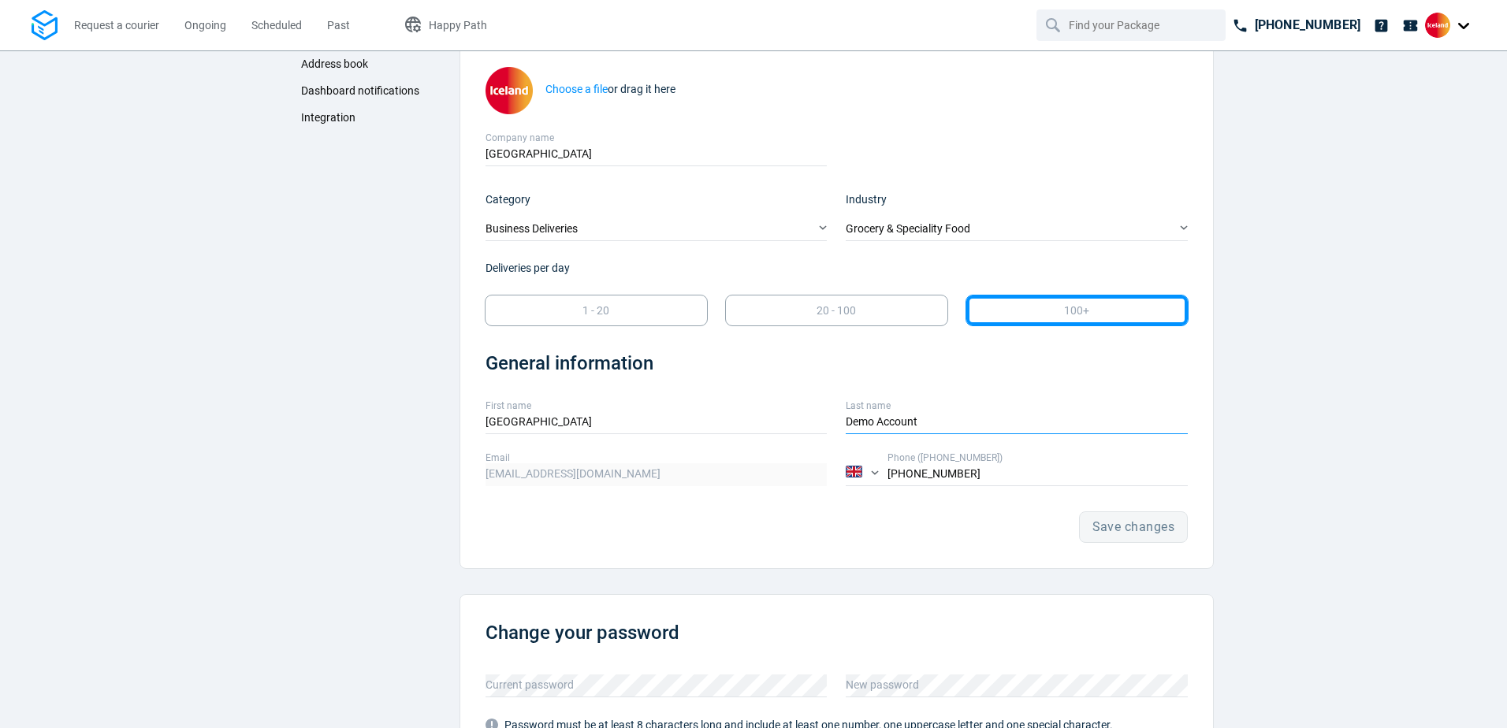
click at [940, 427] on input "Demo Account" at bounding box center [1017, 422] width 342 height 23
click at [1108, 532] on span "Save changes" at bounding box center [1134, 527] width 83 height 13
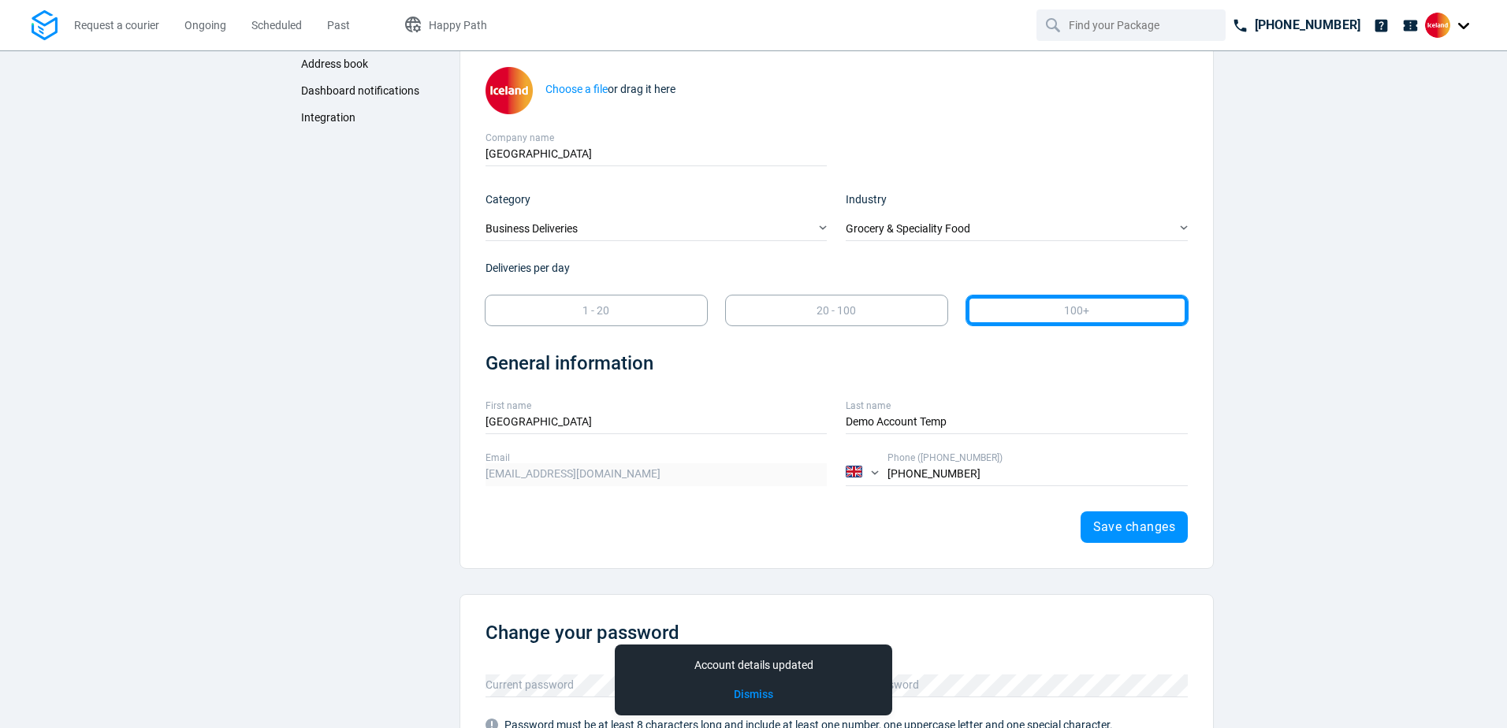
click at [970, 411] on label "Last name" at bounding box center [1017, 406] width 342 height 14
click at [970, 411] on input "Demo Account Temp" at bounding box center [1017, 422] width 342 height 23
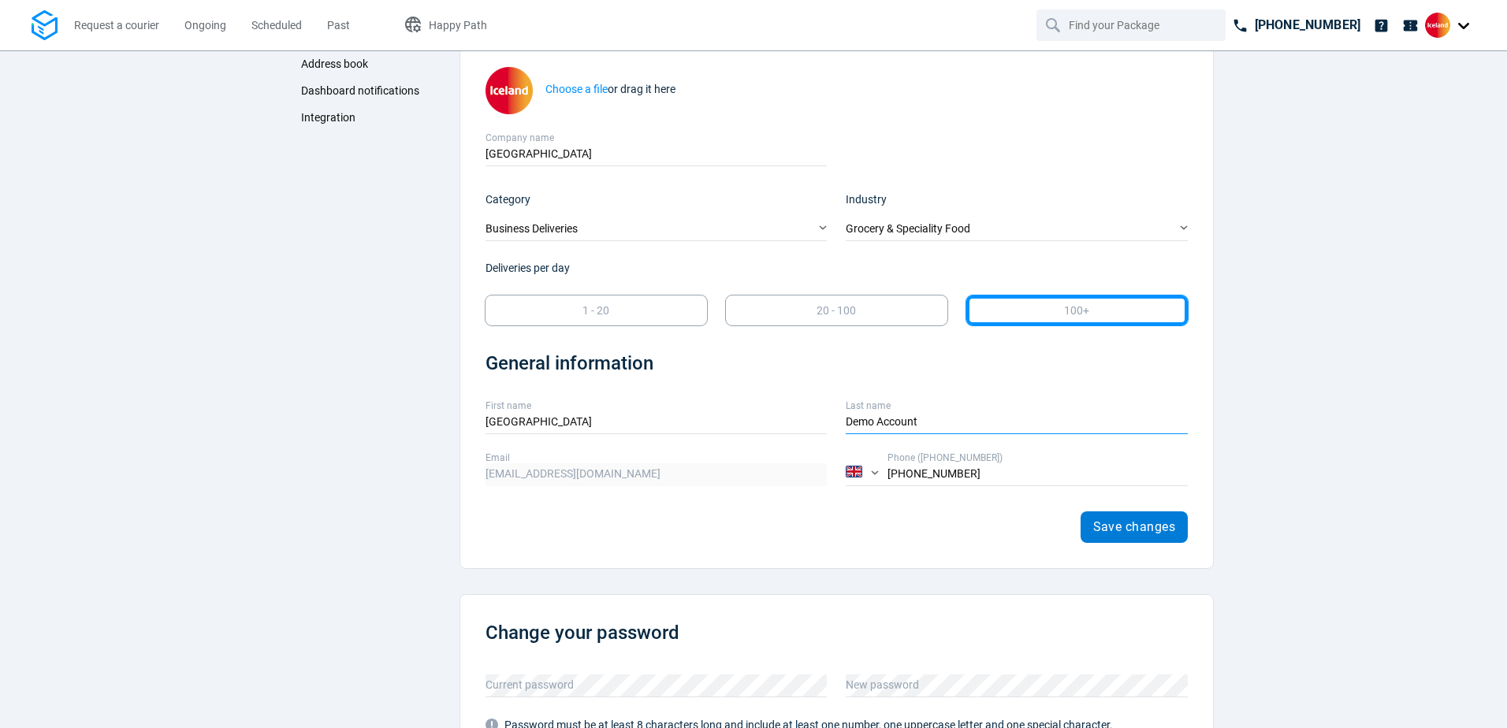
type input "Demo Account"
click at [1141, 533] on span "Save changes" at bounding box center [1134, 527] width 83 height 13
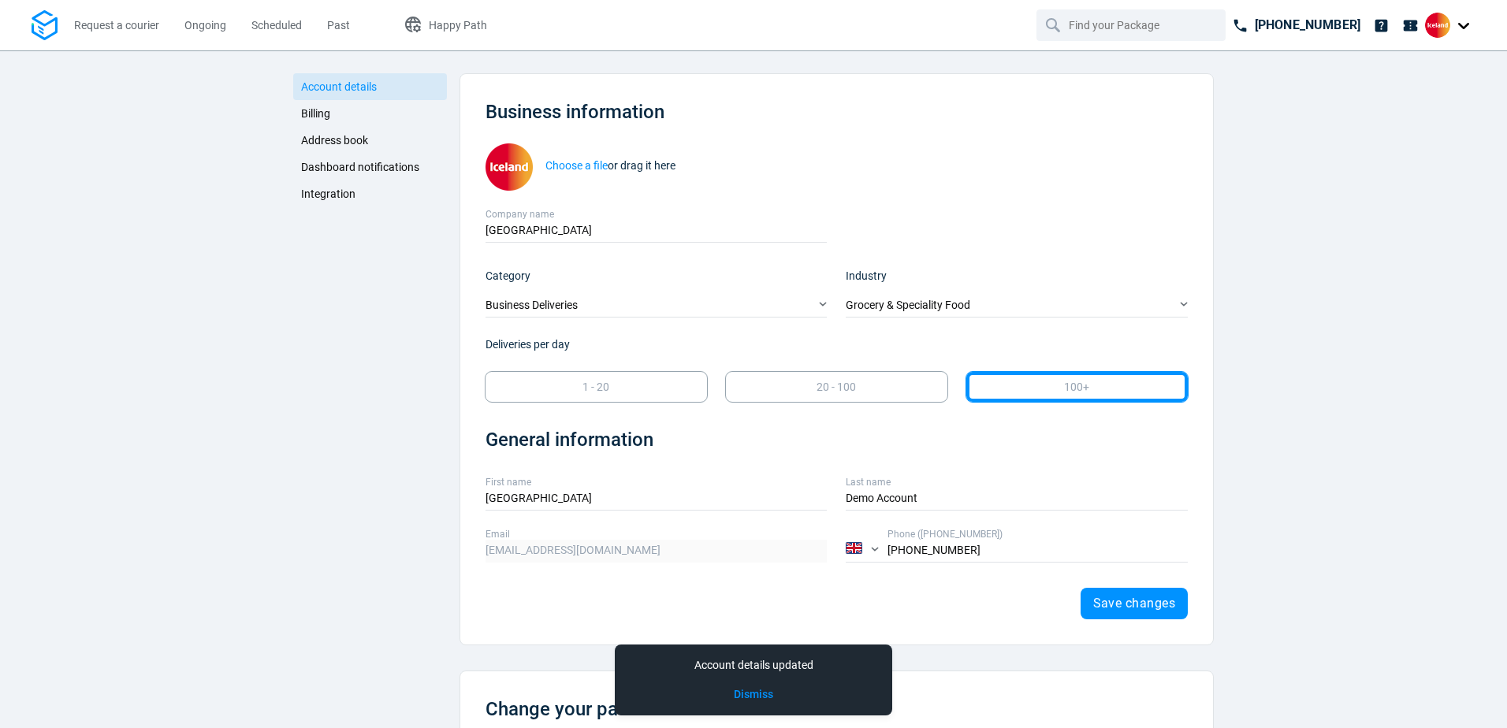
scroll to position [0, 0]
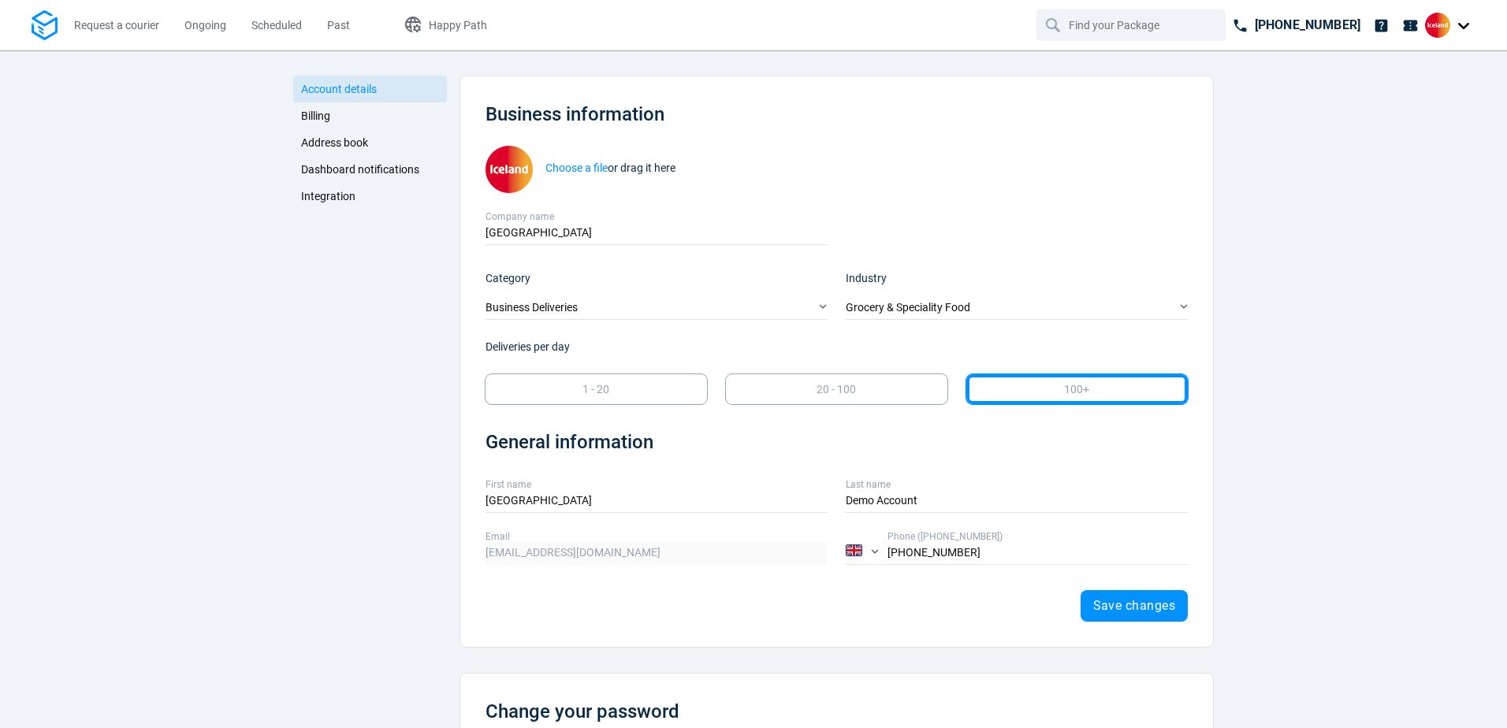
click at [1462, 25] on div at bounding box center [1450, 25] width 50 height 25
click at [1495, 44] on nav "Request a courier Ongoing Scheduled Past Happy Path [PHONE_NUMBER]" at bounding box center [753, 25] width 1507 height 50
click at [1415, 26] on icon at bounding box center [1411, 25] width 14 height 11
click at [1384, 24] on icon at bounding box center [1382, 25] width 13 height 13
click at [1470, 22] on div at bounding box center [1450, 25] width 50 height 25
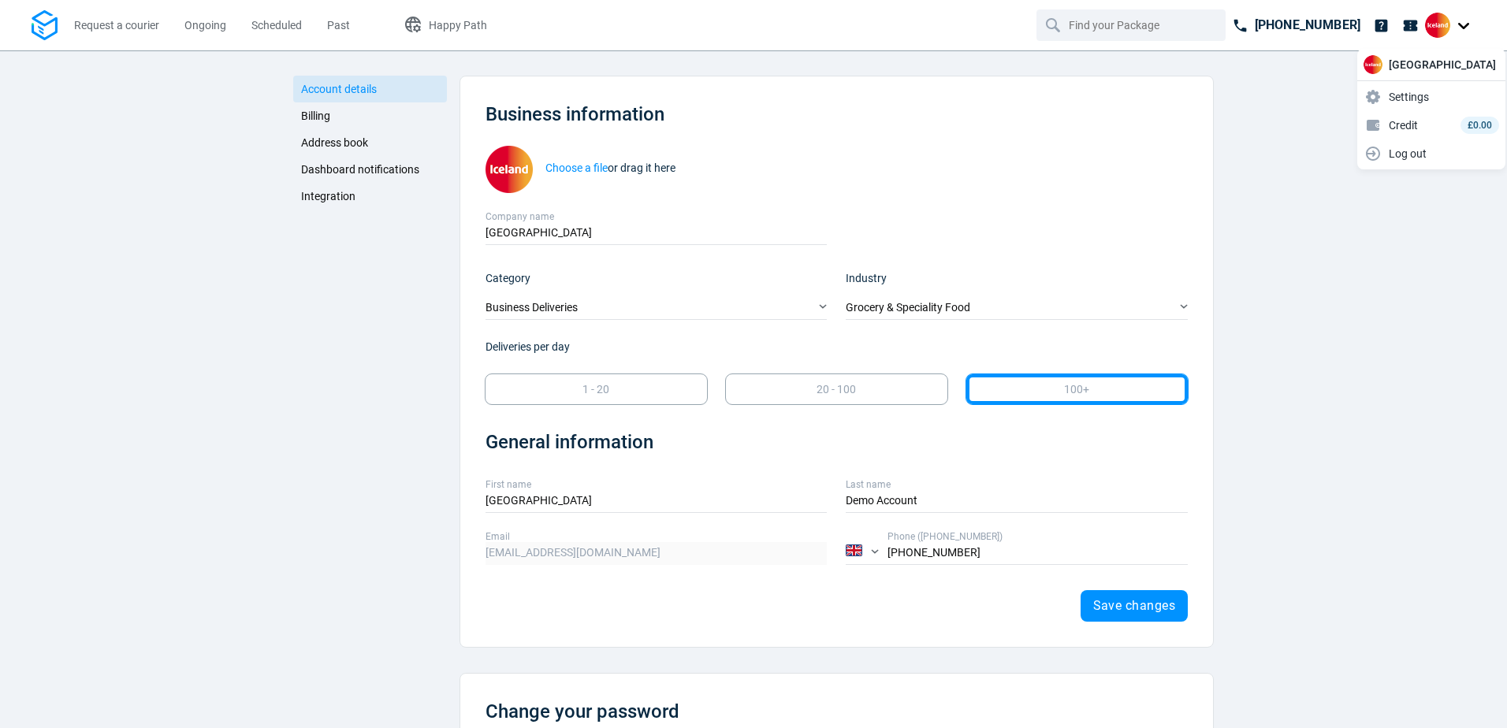
click at [1464, 25] on div at bounding box center [1450, 25] width 50 height 25
